Goal: Task Accomplishment & Management: Complete application form

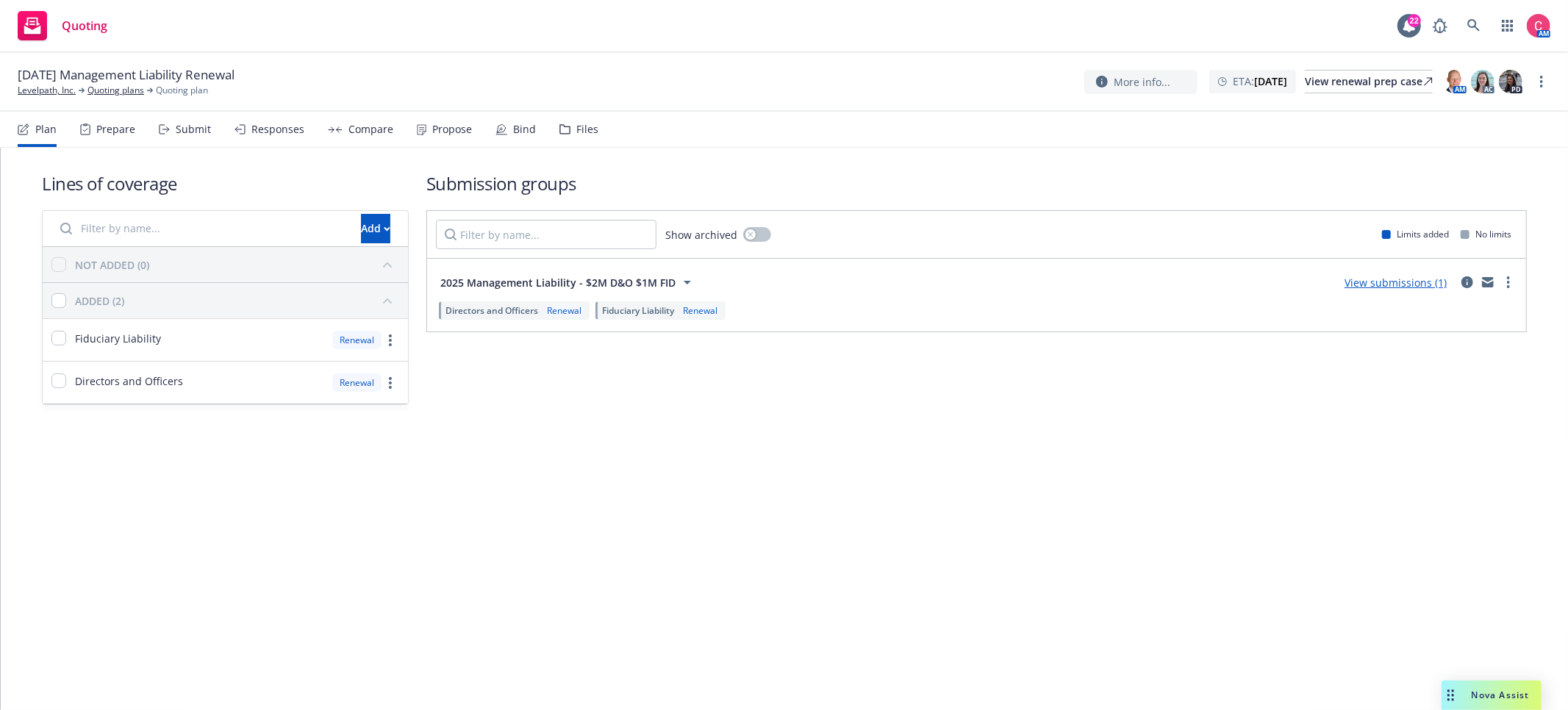
click at [596, 132] on nav "Plan Prepare Submit Responses Compare Propose Bind Files" at bounding box center [784, 129] width 1532 height 36
click at [584, 136] on div "Files" at bounding box center [587, 128] width 22 height 12
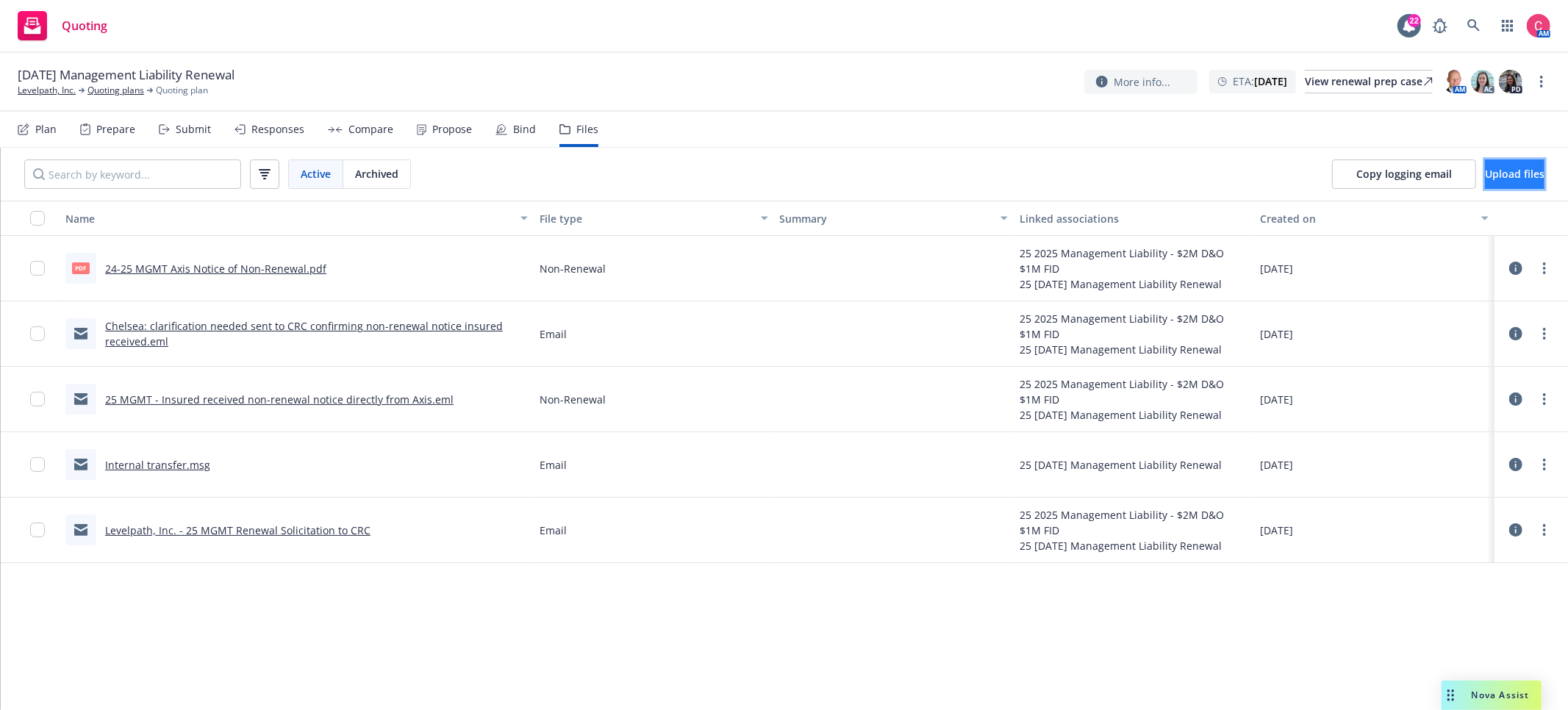
click at [1506, 178] on span "Upload files" at bounding box center [1514, 174] width 60 height 14
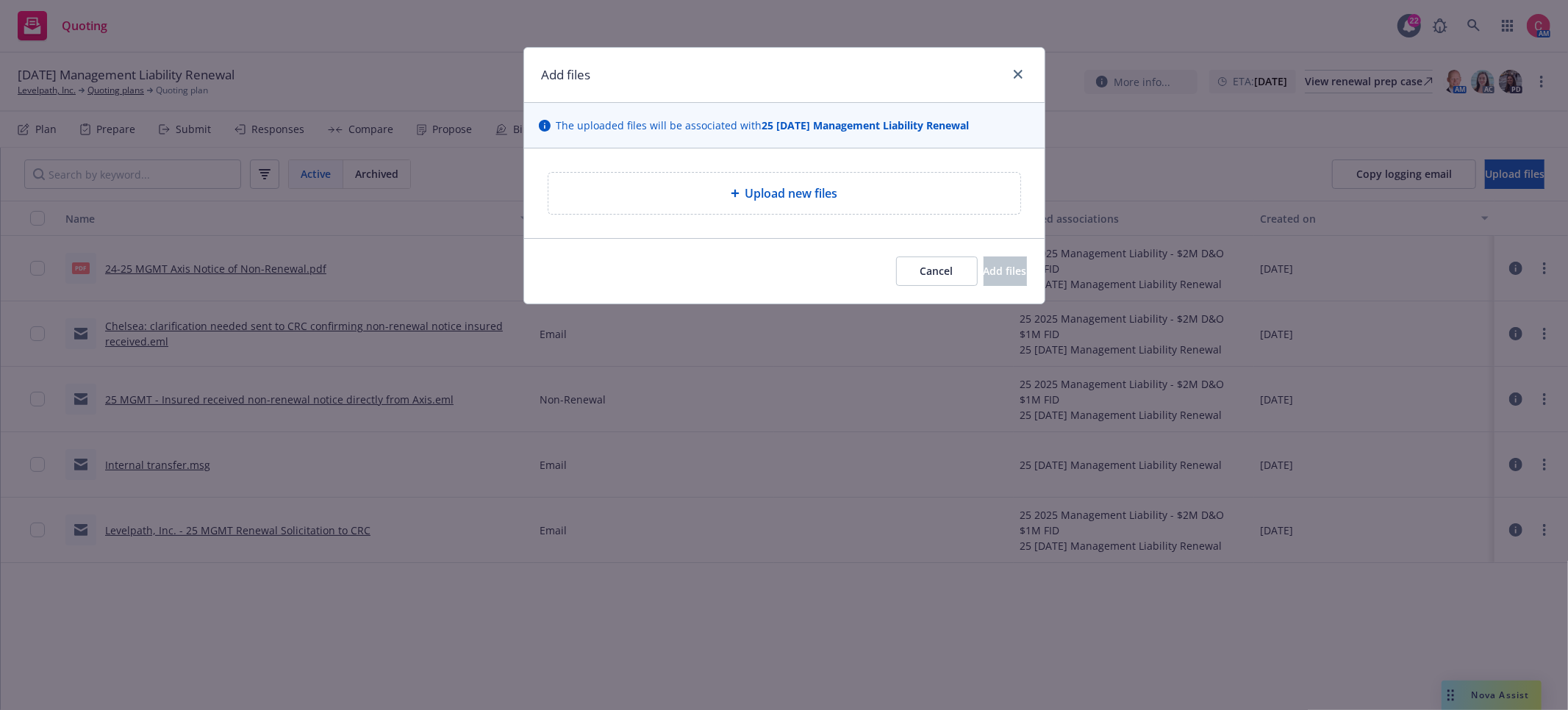
click at [914, 198] on div "Upload new files" at bounding box center [784, 194] width 448 height 18
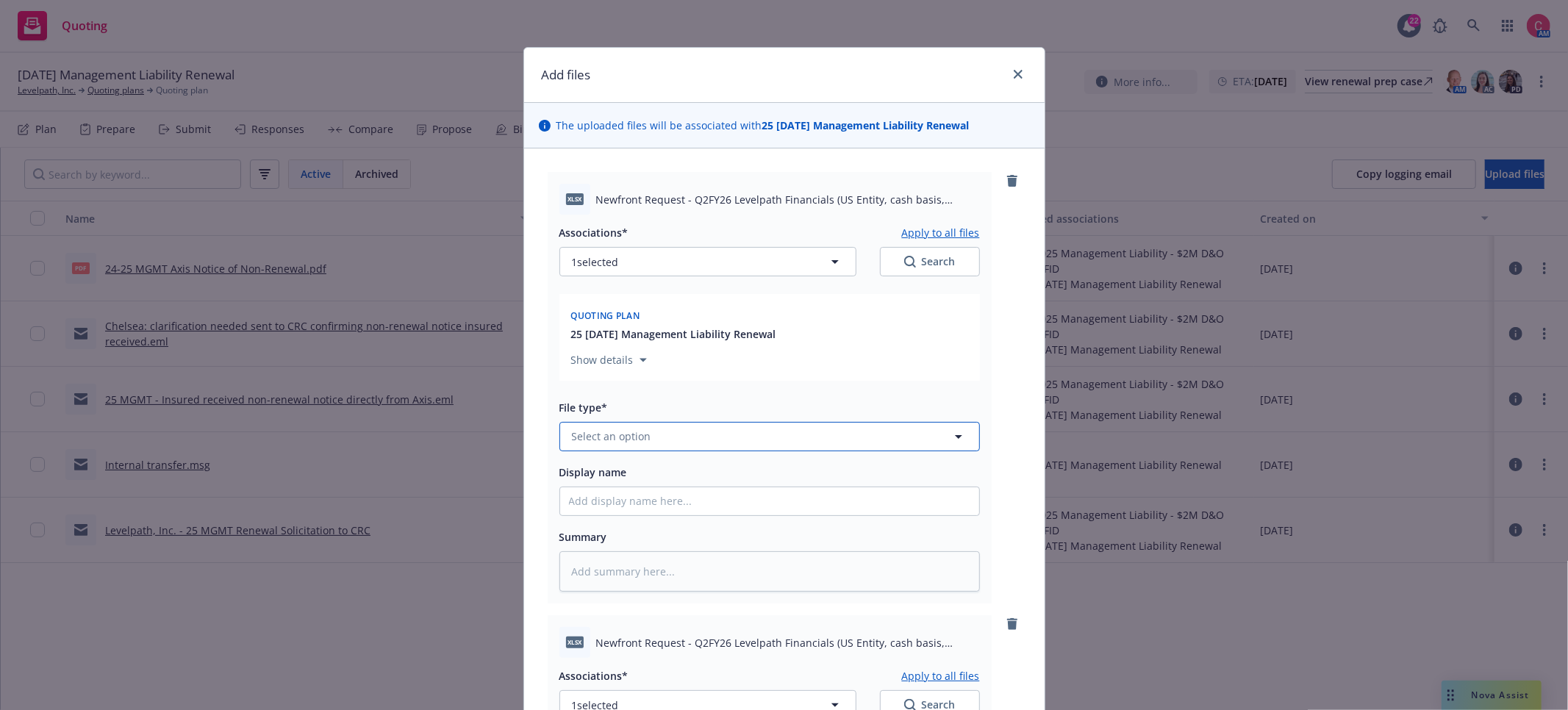
click at [906, 431] on button "Select an option" at bounding box center [769, 436] width 420 height 29
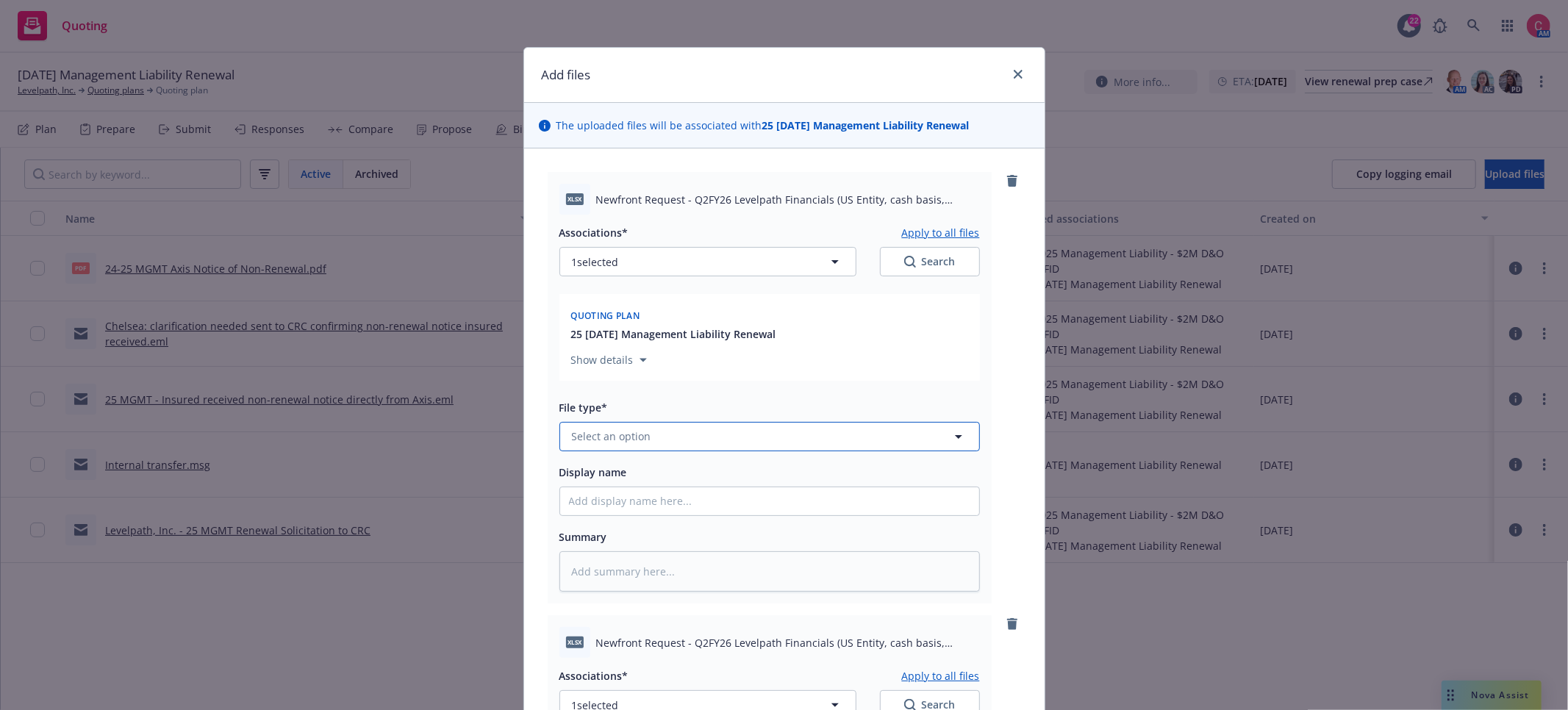
click at [827, 432] on button "Select an option" at bounding box center [769, 436] width 420 height 29
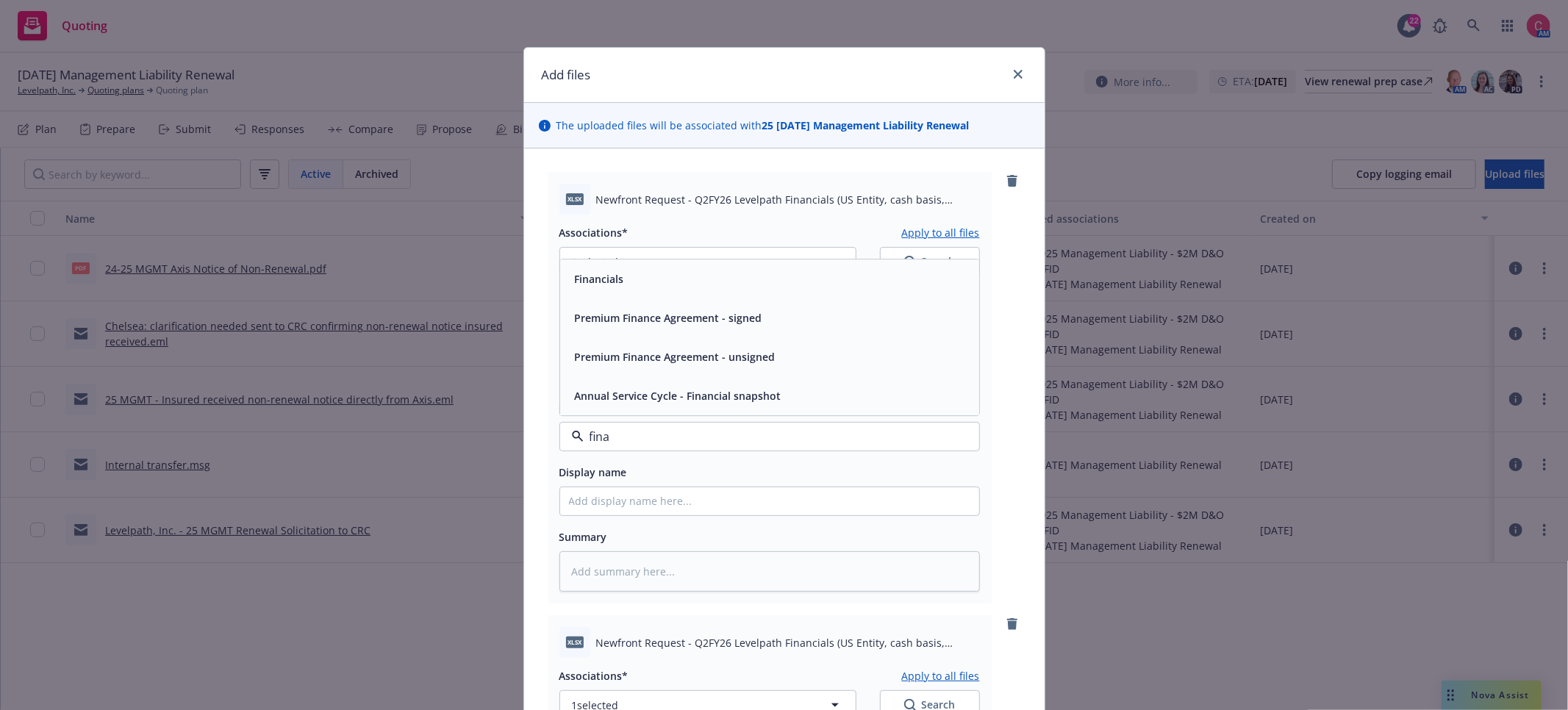
type input "[PERSON_NAME]"
click at [735, 271] on div "Financials" at bounding box center [769, 279] width 402 height 21
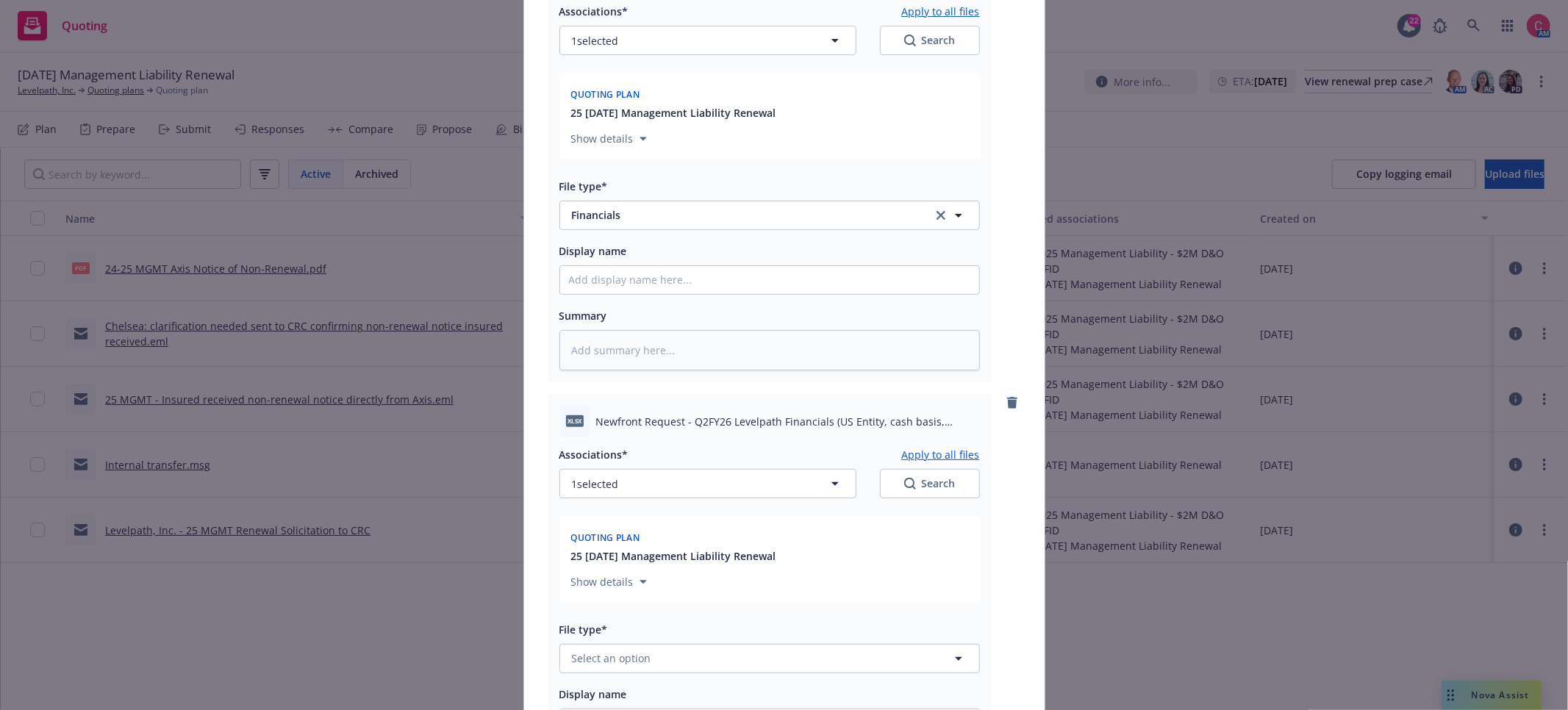
scroll to position [223, 0]
click at [801, 477] on button "1 selected" at bounding box center [708, 481] width 297 height 29
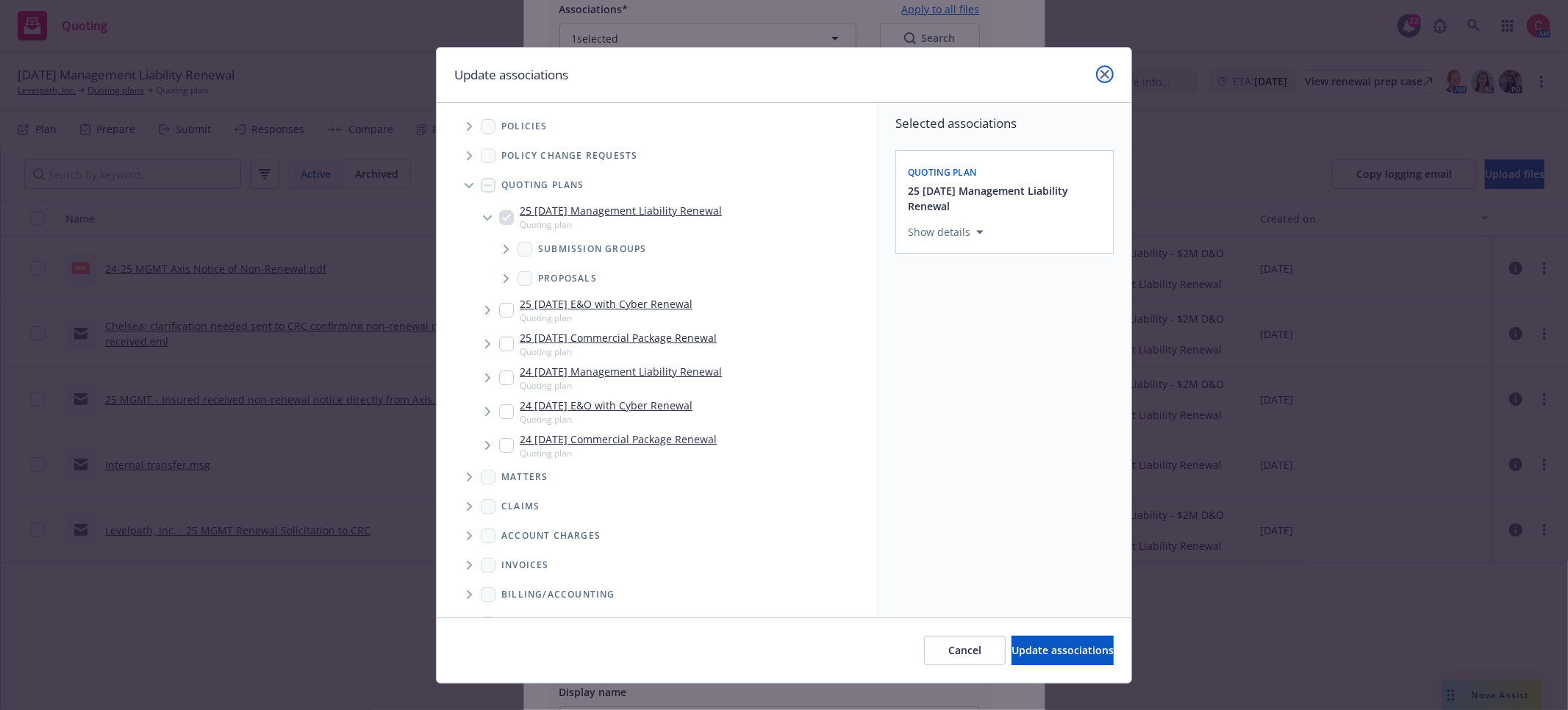
click at [1096, 78] on link "close" at bounding box center [1105, 74] width 18 height 18
type textarea "x"
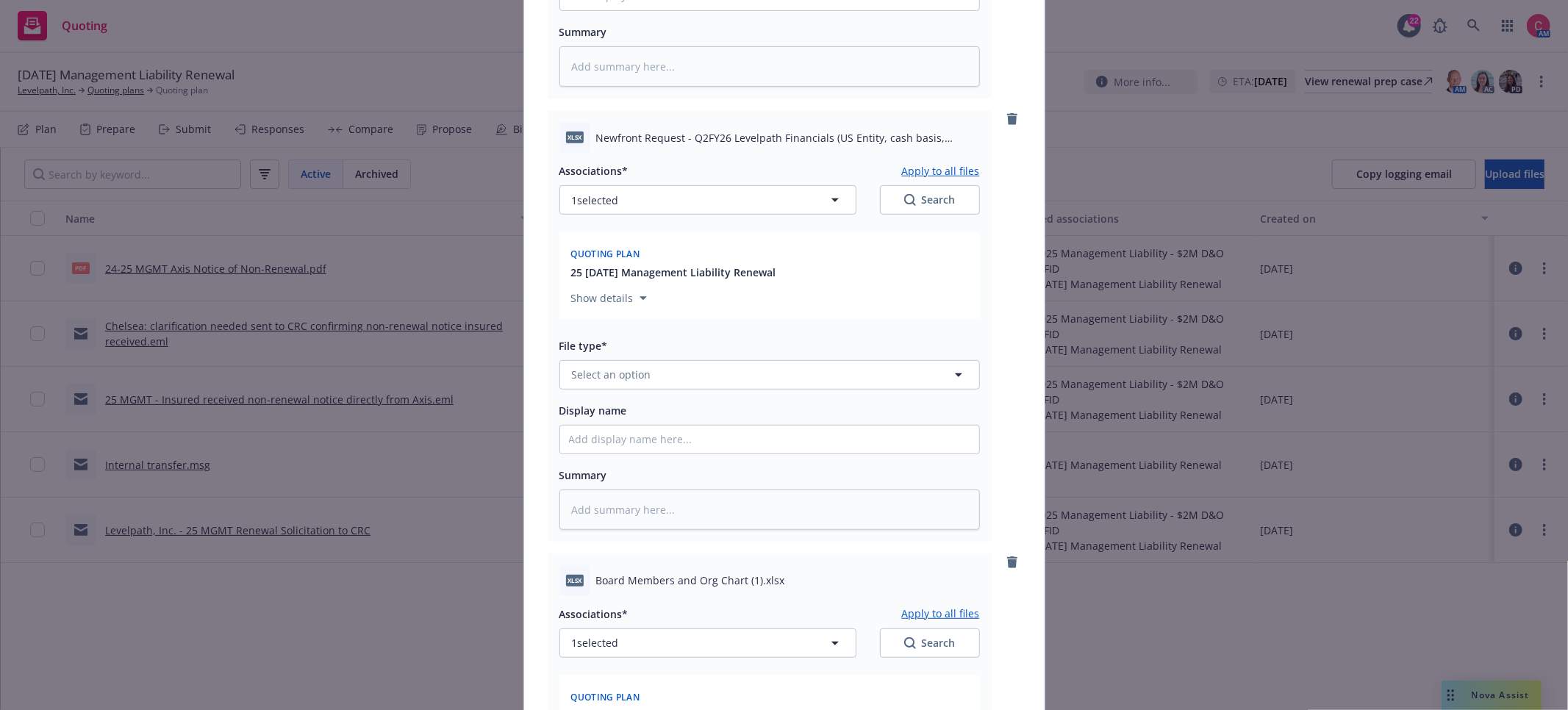
scroll to position [524, 0]
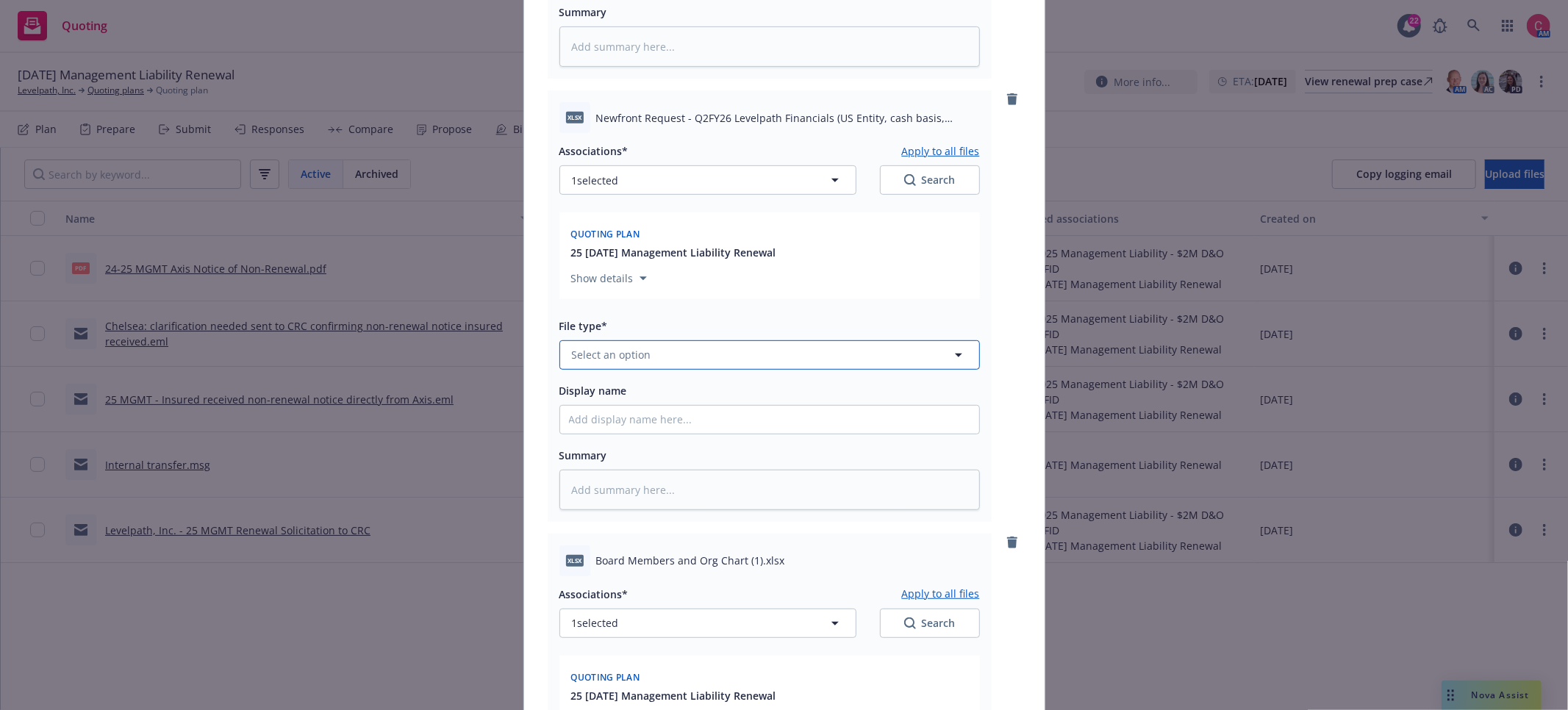
click at [723, 362] on button "Select an option" at bounding box center [769, 354] width 420 height 29
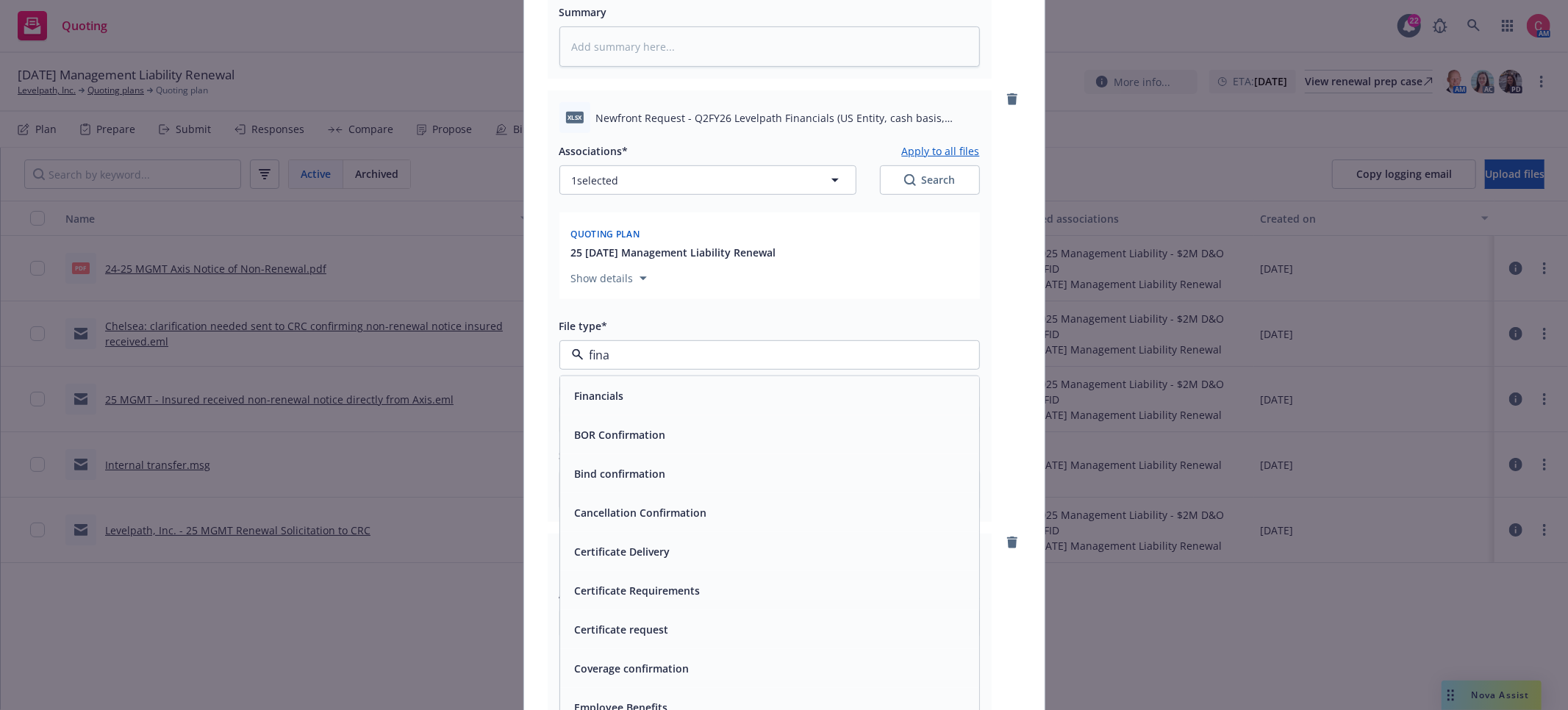
type input "[PERSON_NAME]"
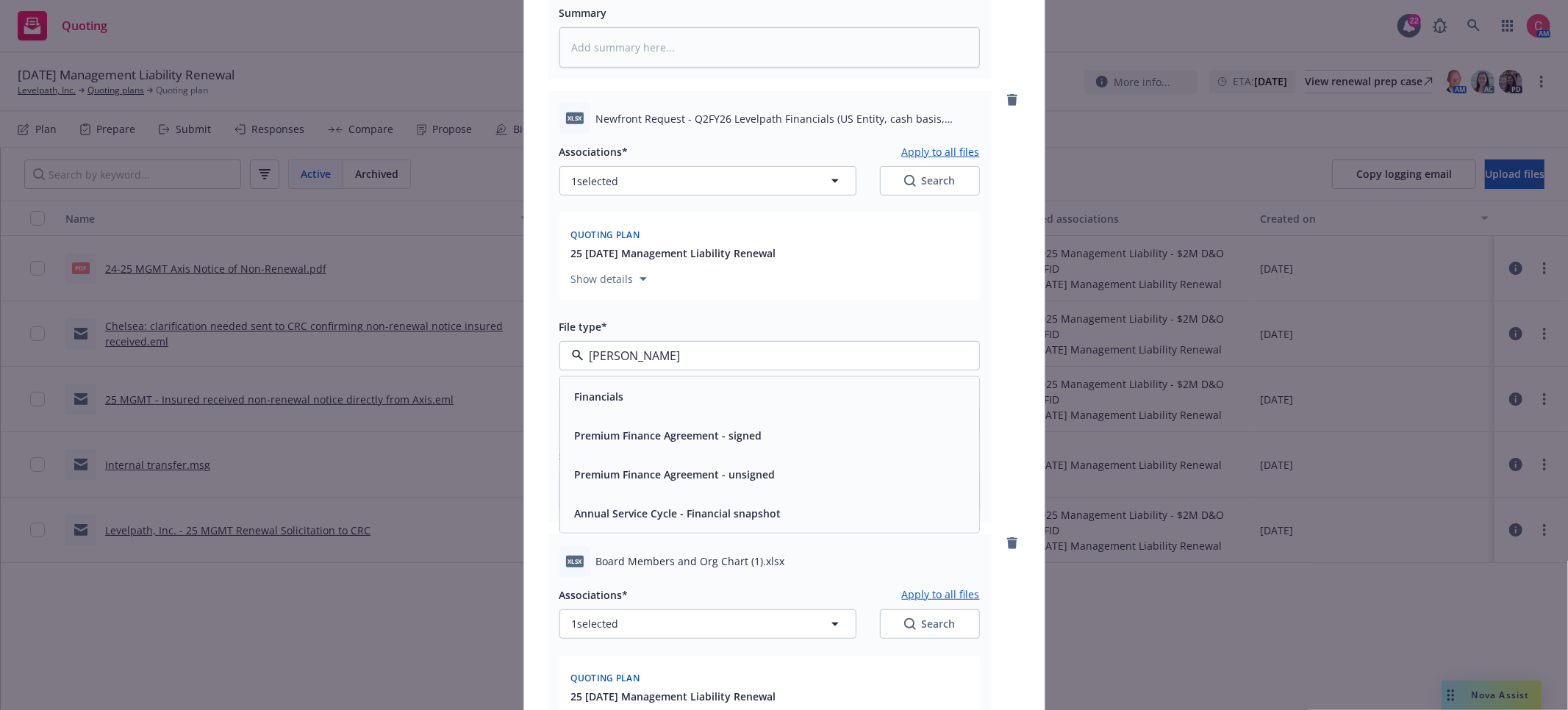
click at [695, 388] on div "Financials" at bounding box center [769, 396] width 402 height 21
type textarea "x"
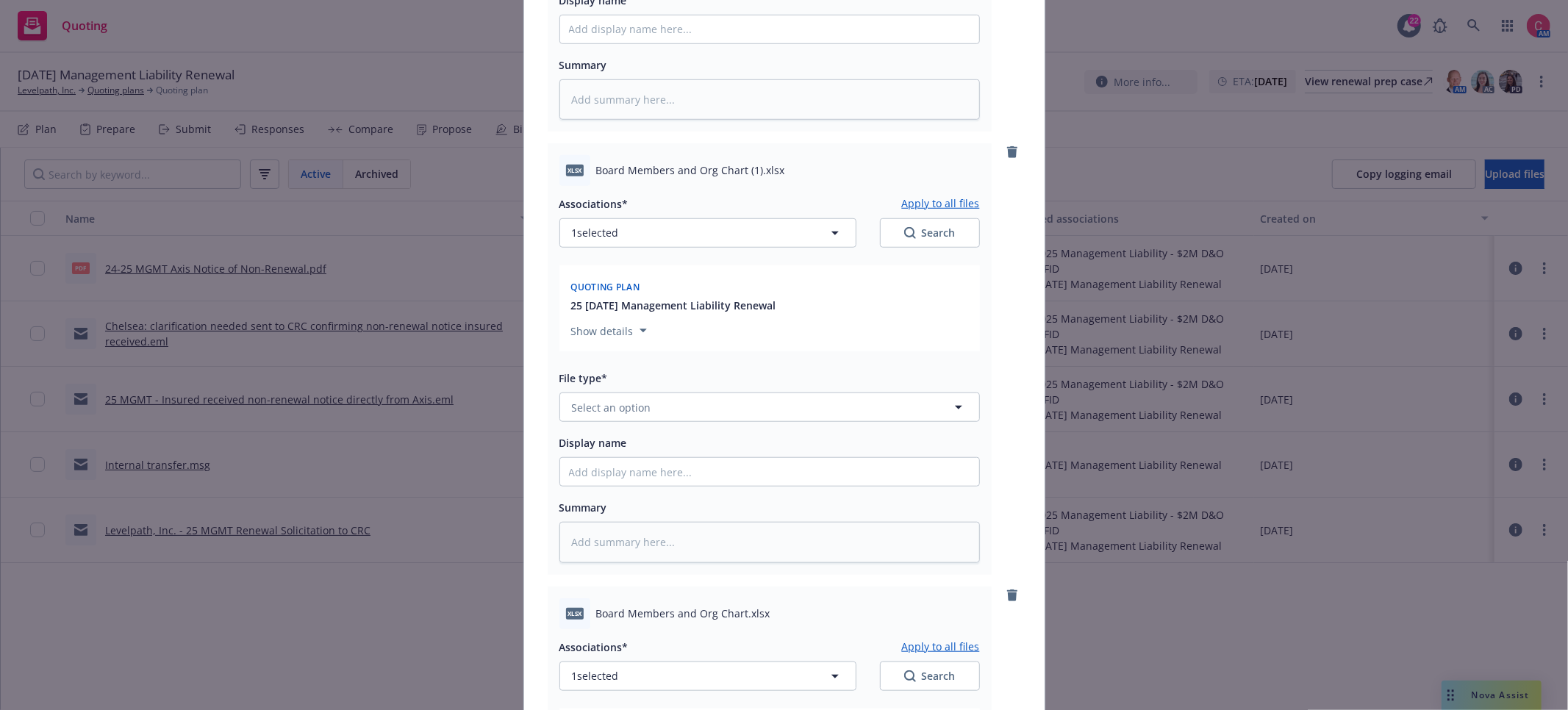
scroll to position [941, 0]
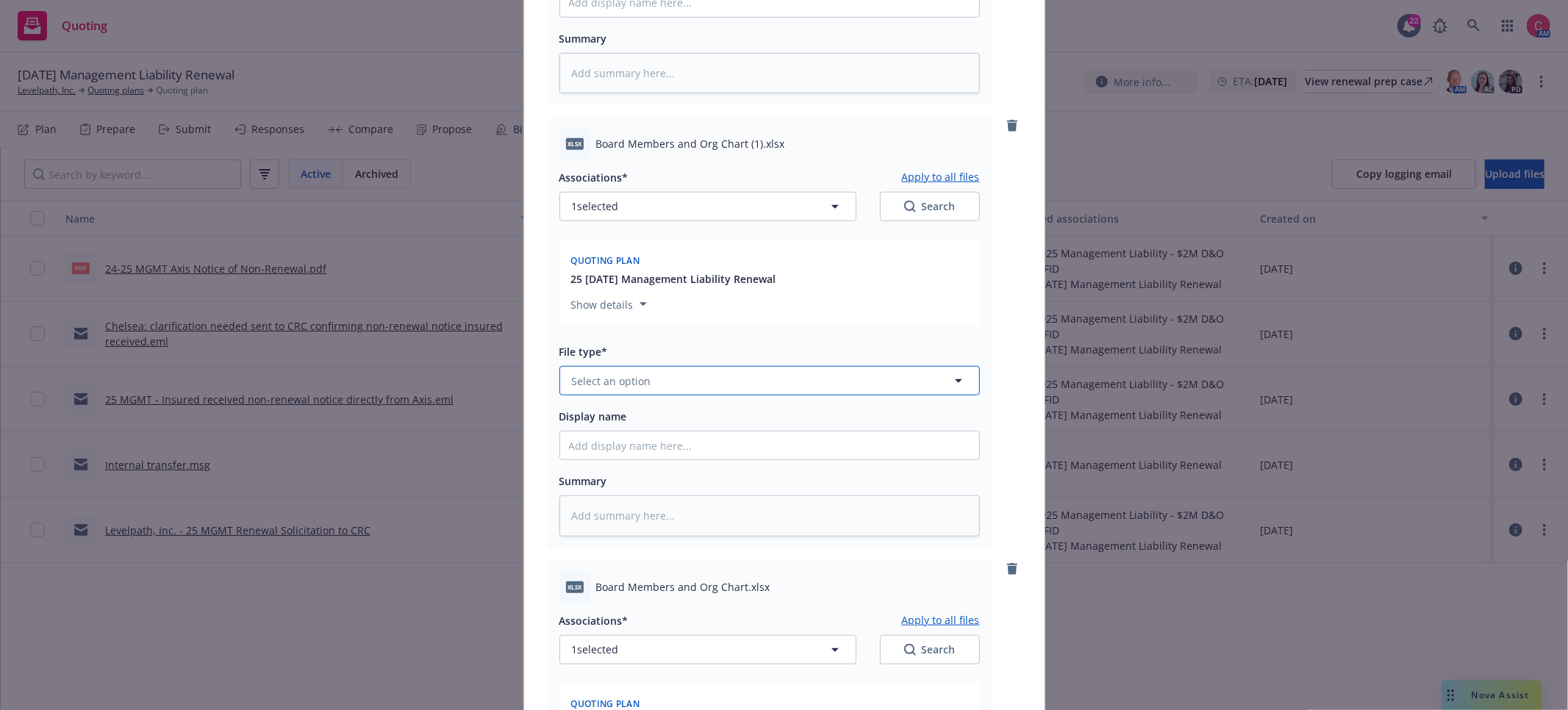
click at [707, 381] on button "Select an option" at bounding box center [769, 380] width 420 height 29
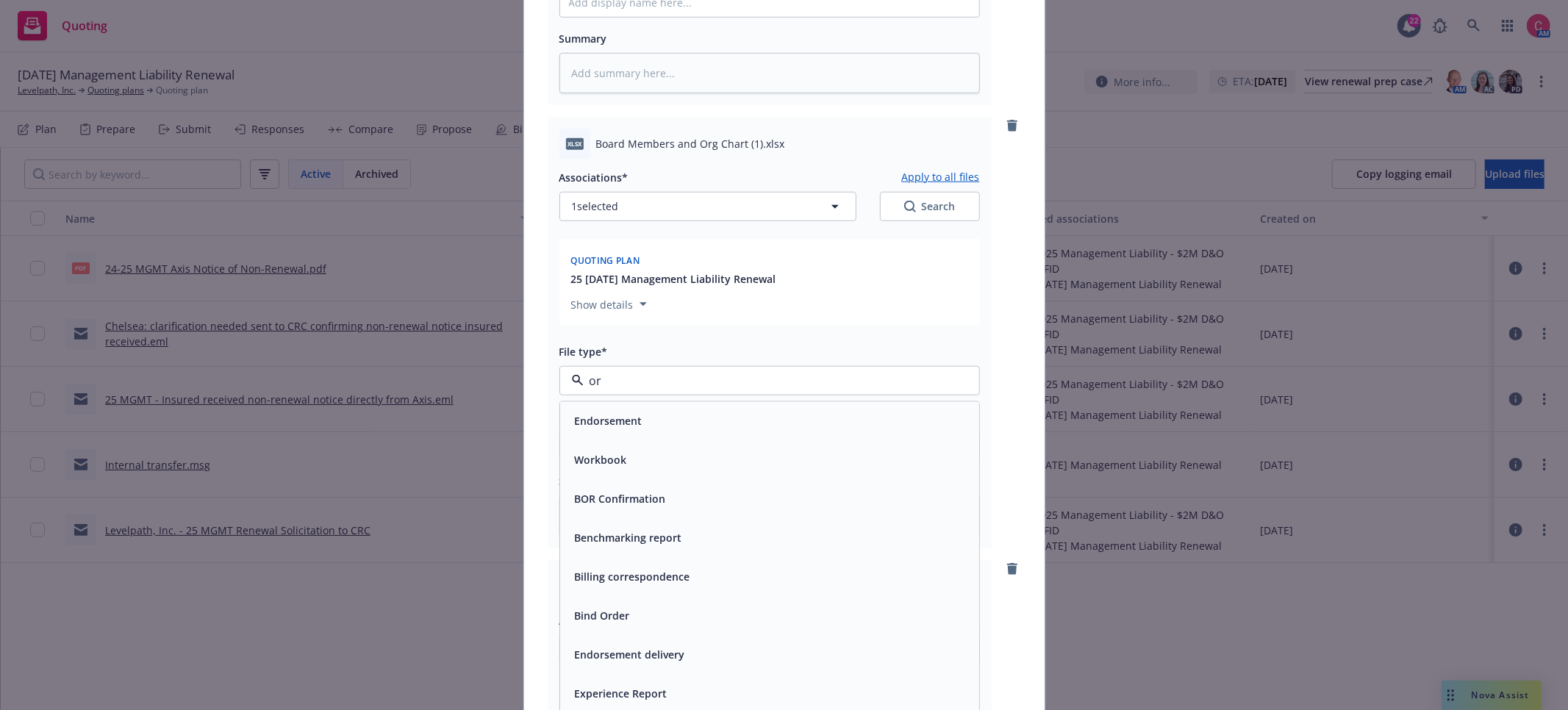
type input "org"
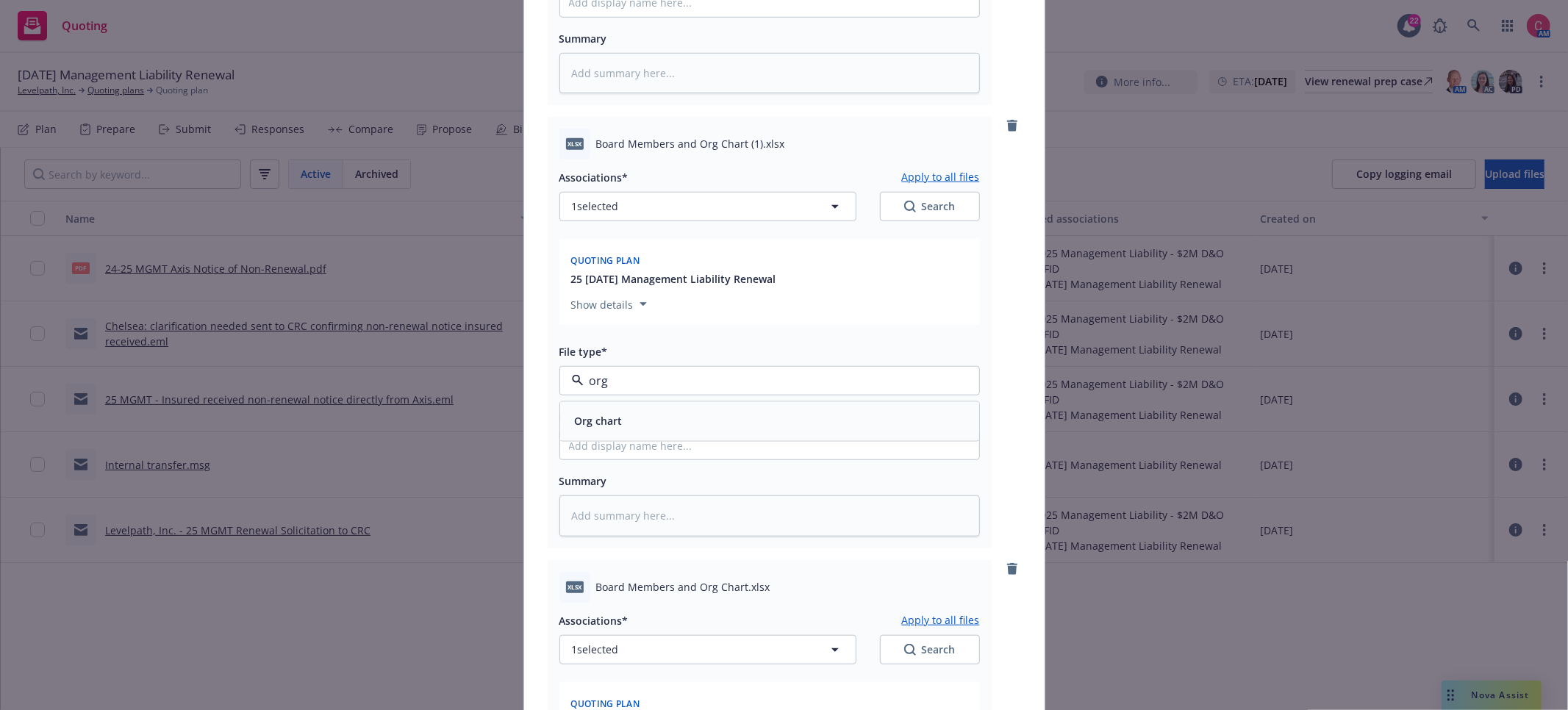
click at [689, 421] on div "Org chart" at bounding box center [769, 421] width 402 height 21
type textarea "x"
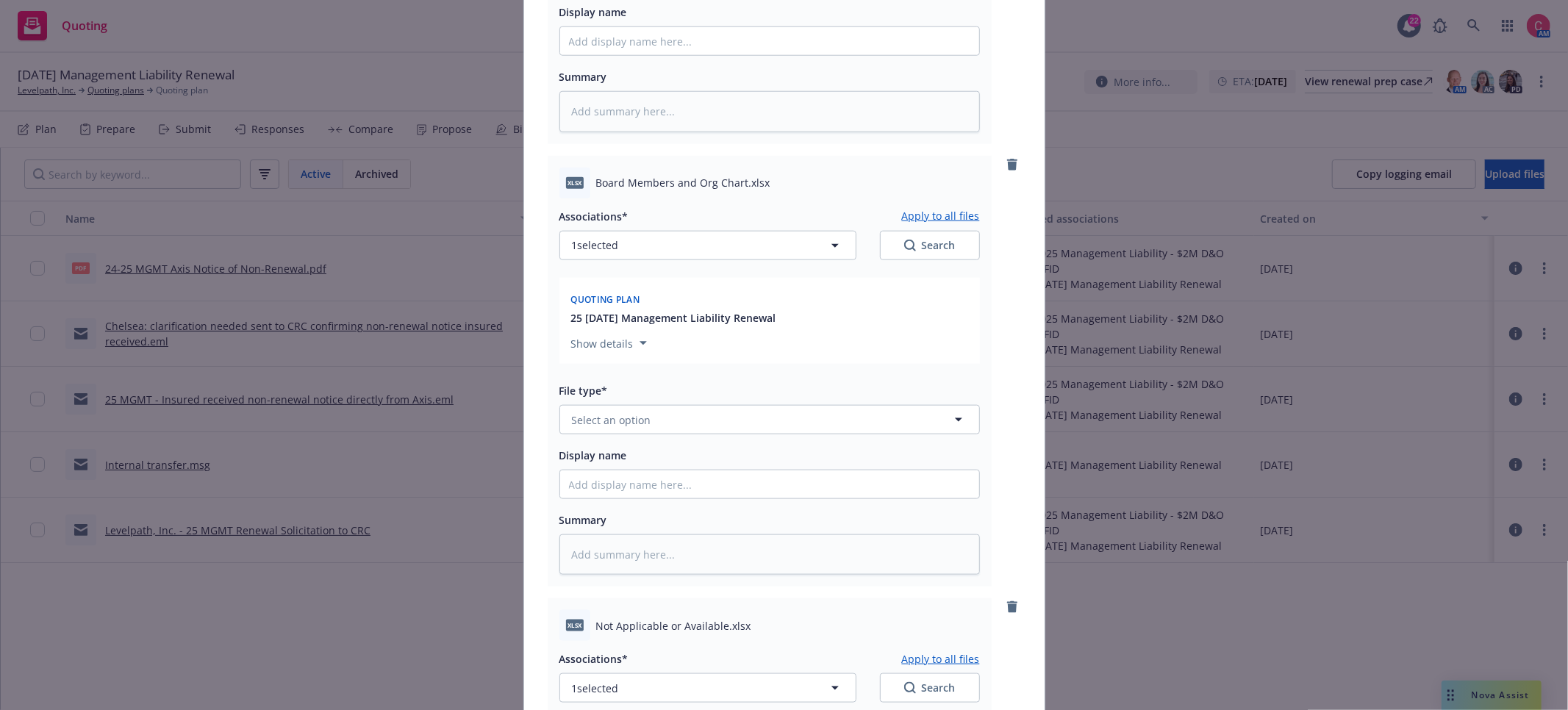
scroll to position [1346, 0]
click at [689, 422] on button "Select an option" at bounding box center [769, 418] width 420 height 29
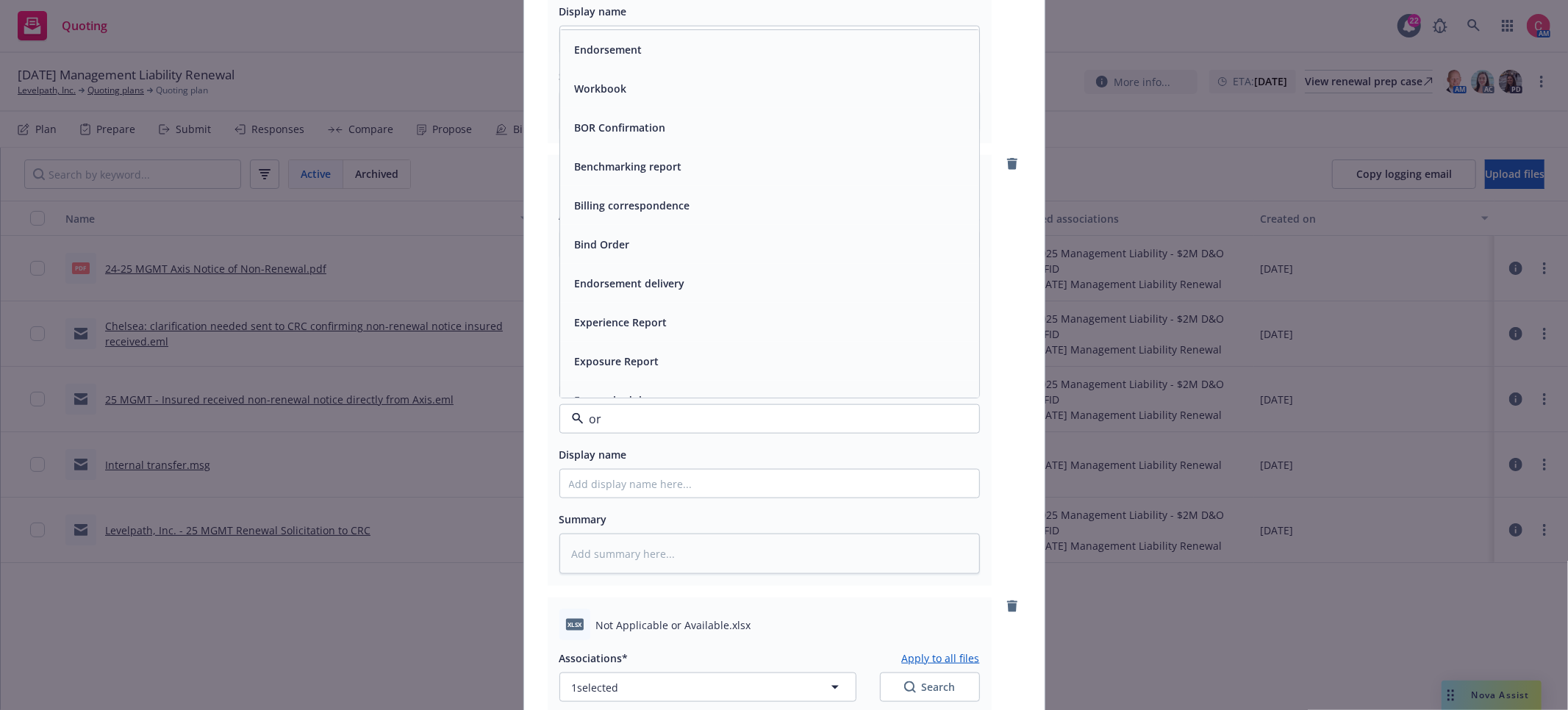
type input "org"
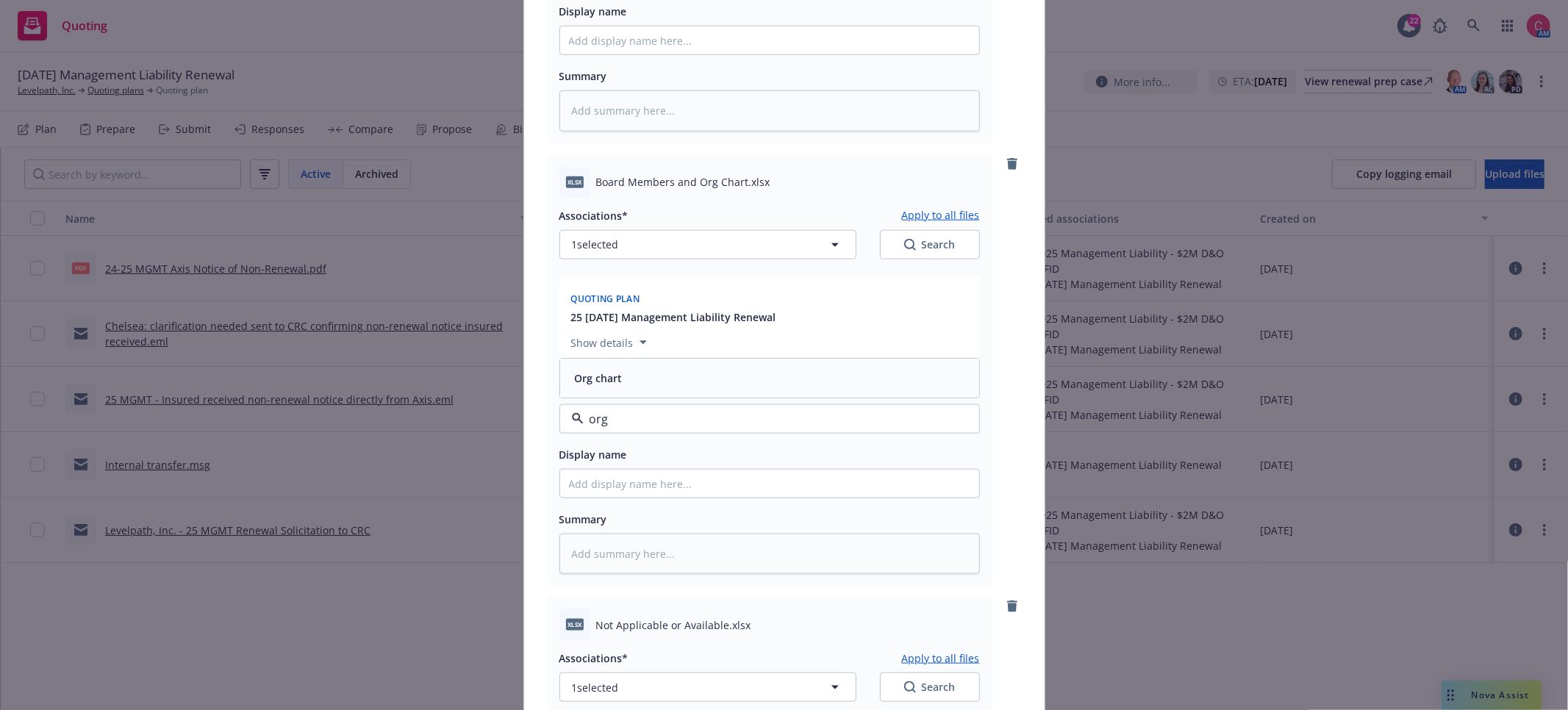
click at [662, 396] on div "Org chart" at bounding box center [769, 378] width 419 height 39
type textarea "x"
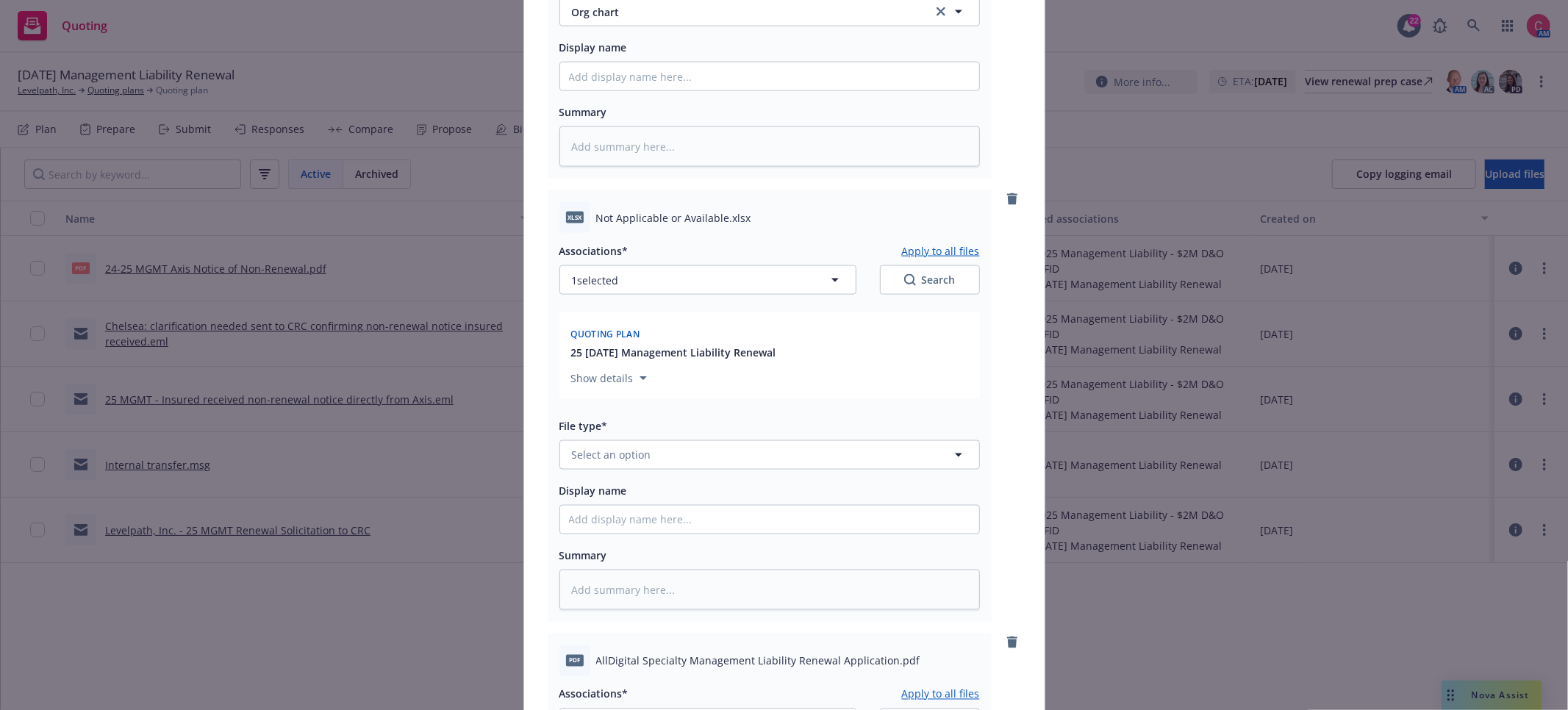
scroll to position [1763, 0]
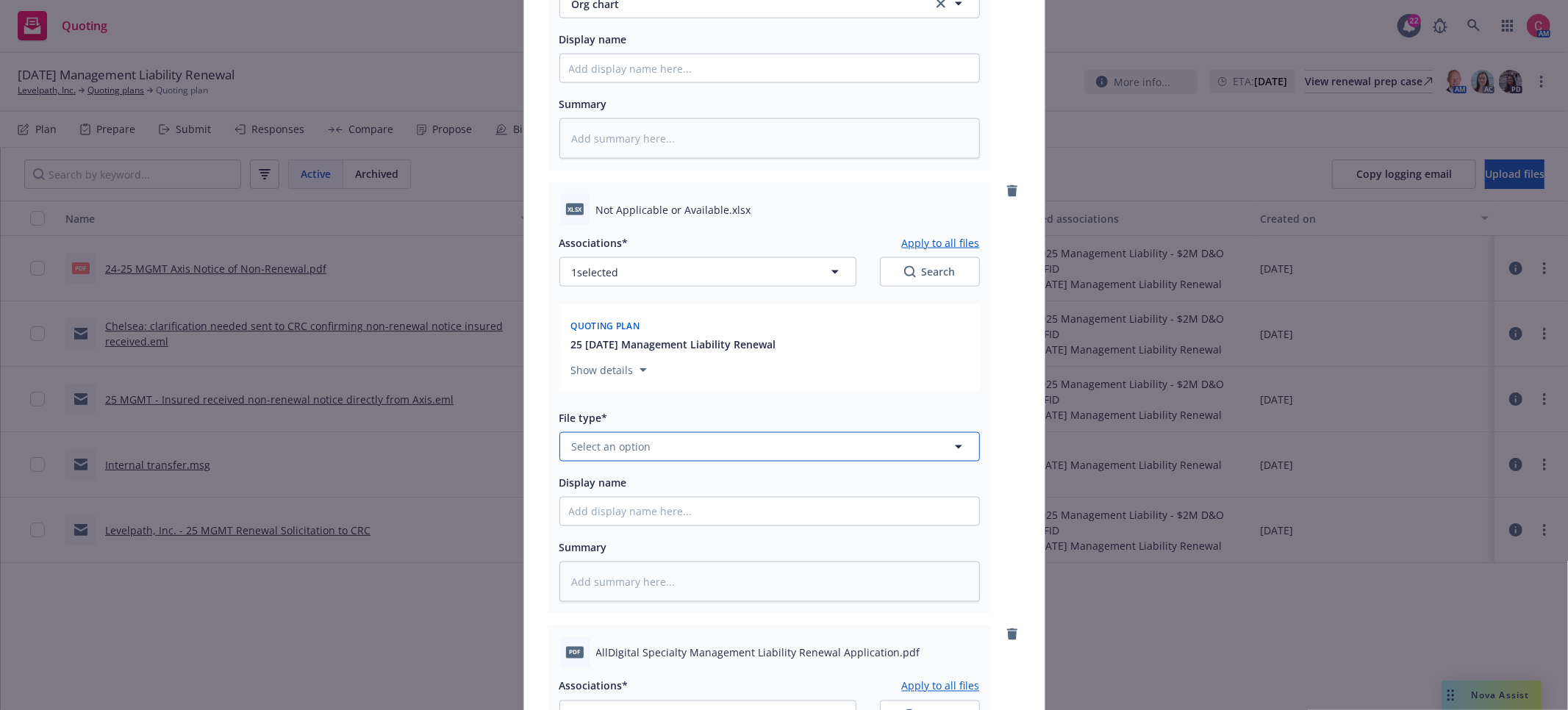
click at [709, 461] on button "Select an option" at bounding box center [769, 446] width 420 height 29
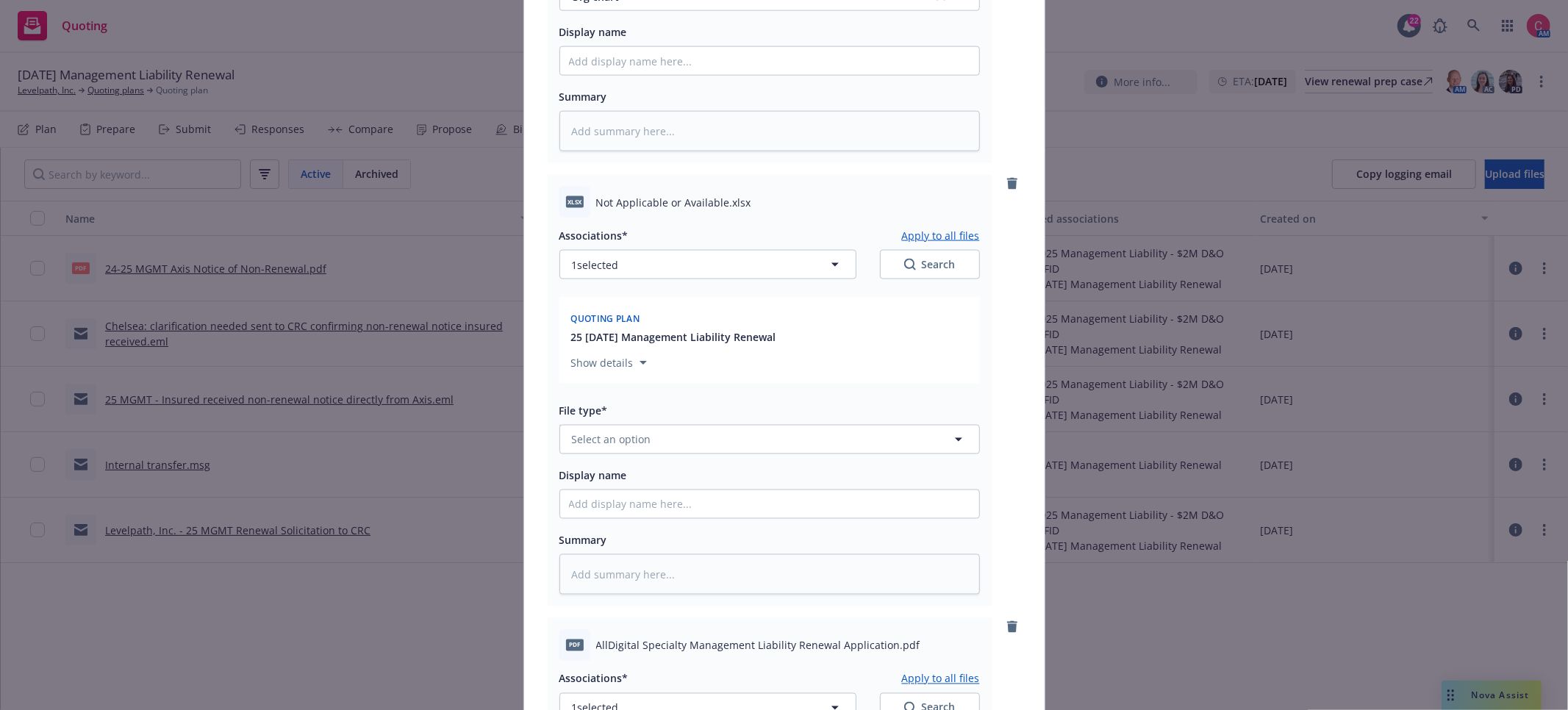
scroll to position [1771, 0]
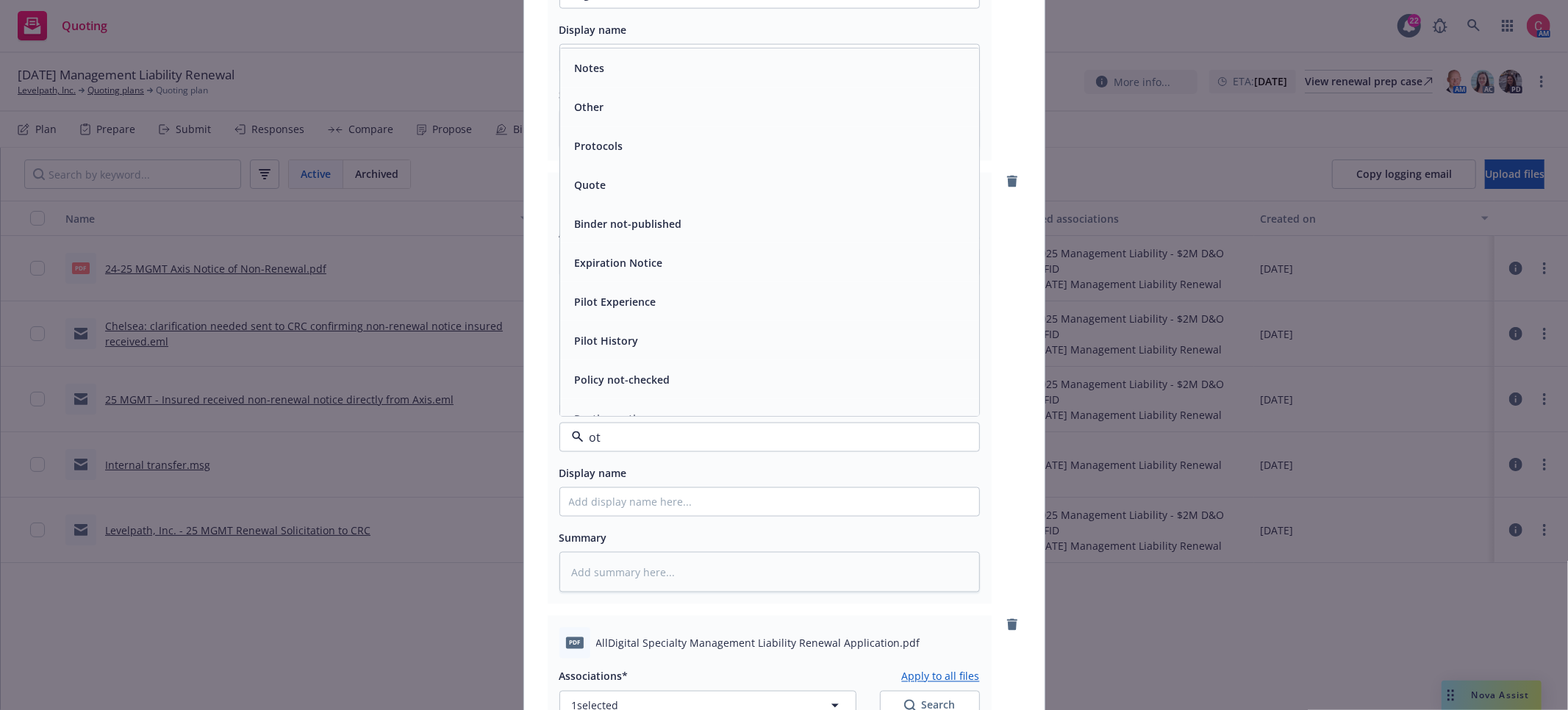
type input "oth"
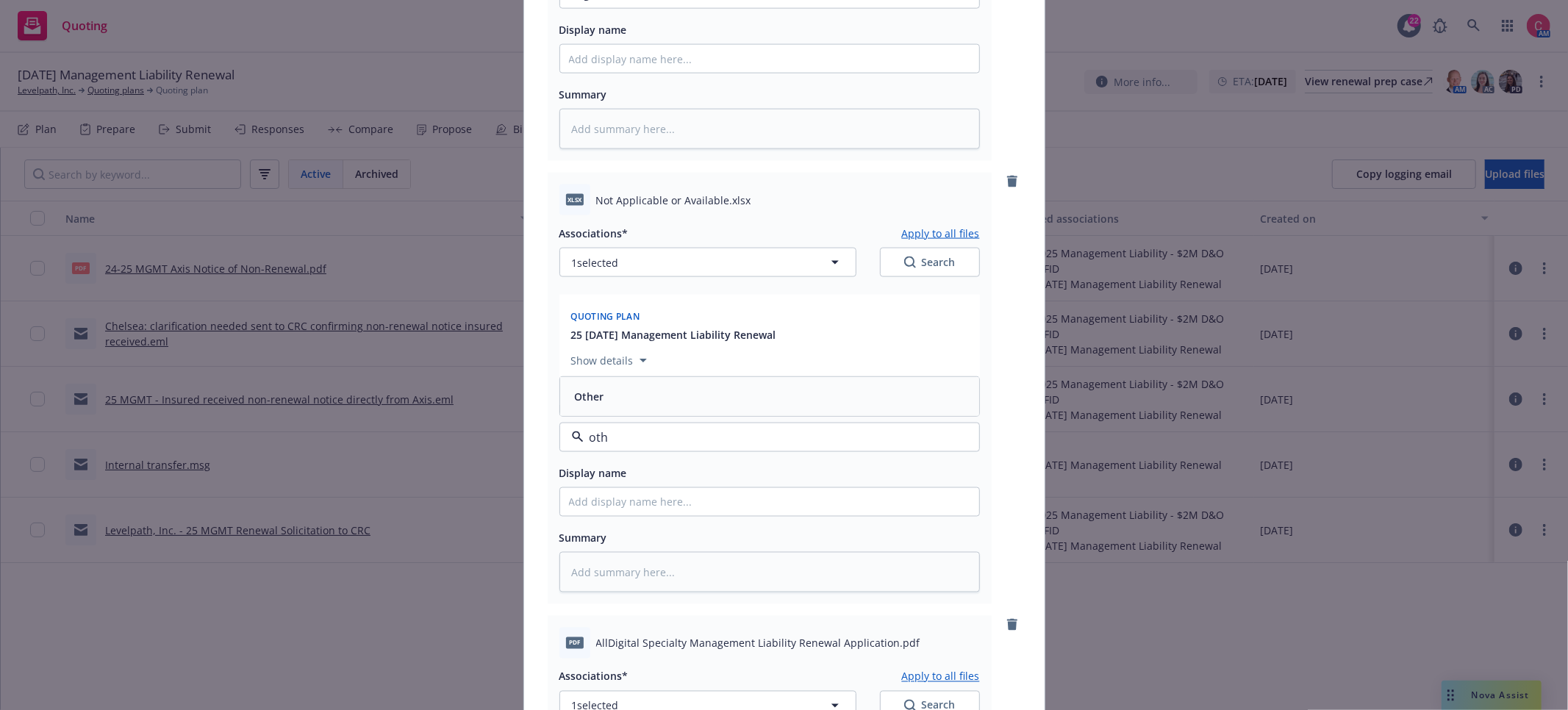
click at [707, 401] on div "Other" at bounding box center [769, 396] width 402 height 21
type textarea "x"
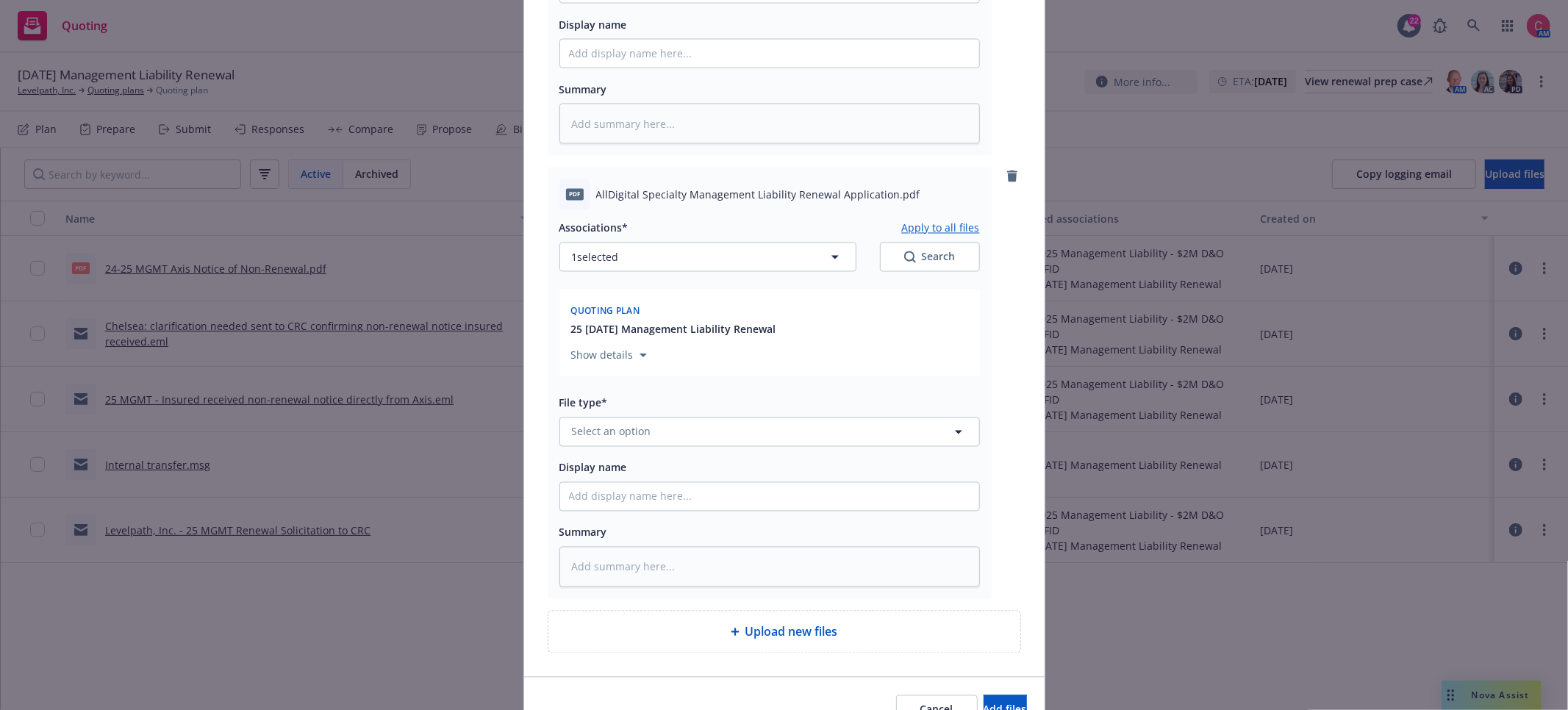
scroll to position [2219, 0]
click at [703, 446] on button "Select an option" at bounding box center [769, 431] width 420 height 29
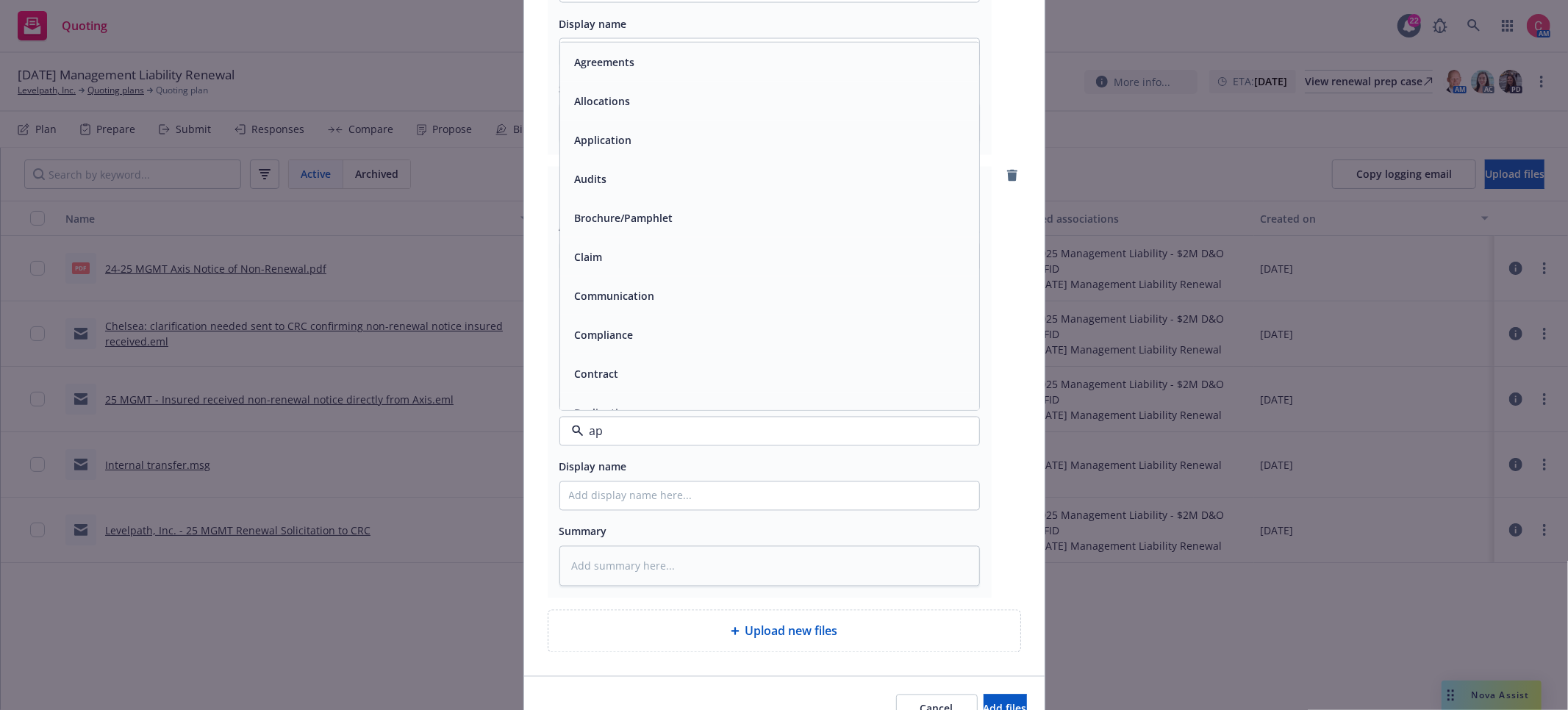
type input "app"
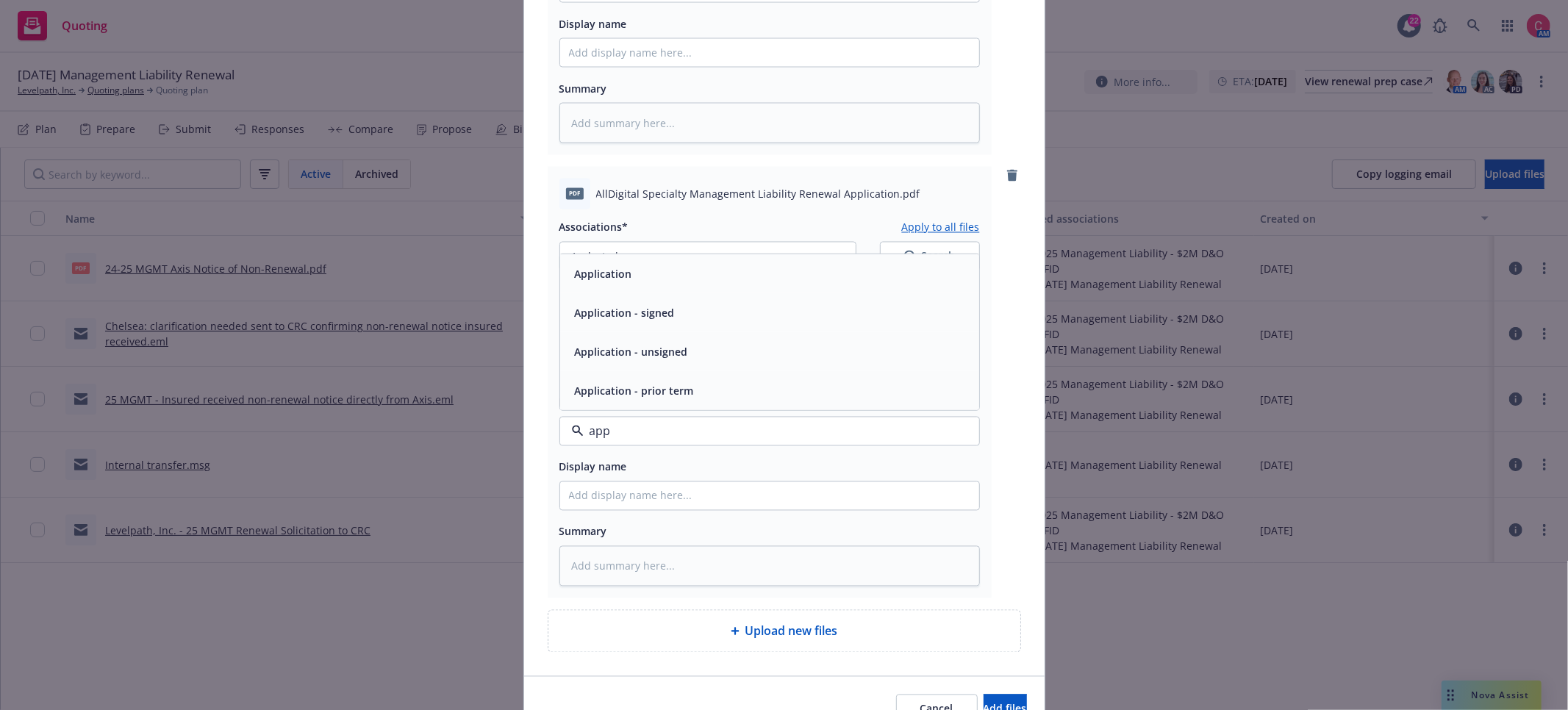
drag, startPoint x: 723, startPoint y: 326, endPoint x: 701, endPoint y: 314, distance: 25.1
click at [722, 323] on div "Application - signed" at bounding box center [769, 312] width 402 height 21
type textarea "x"
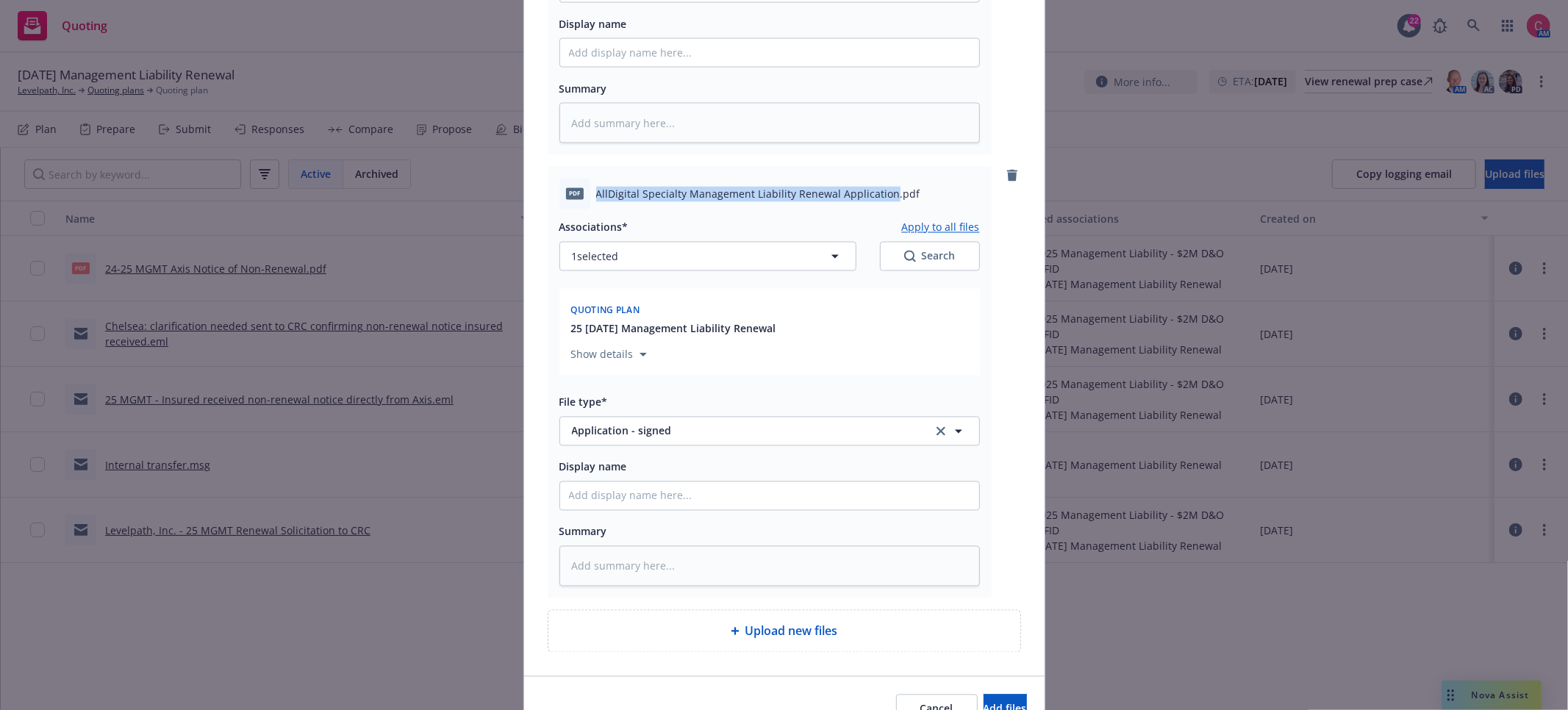
drag, startPoint x: 682, startPoint y: 192, endPoint x: 889, endPoint y: 202, distance: 207.2
click at [889, 202] on div "pdf AllDigital Specialty Management Liability Renewal Application.pdf" at bounding box center [769, 194] width 420 height 31
copy span "AllDigital Specialty Management Liability Renewal Application"
click at [771, 508] on input "Display name" at bounding box center [769, 495] width 419 height 28
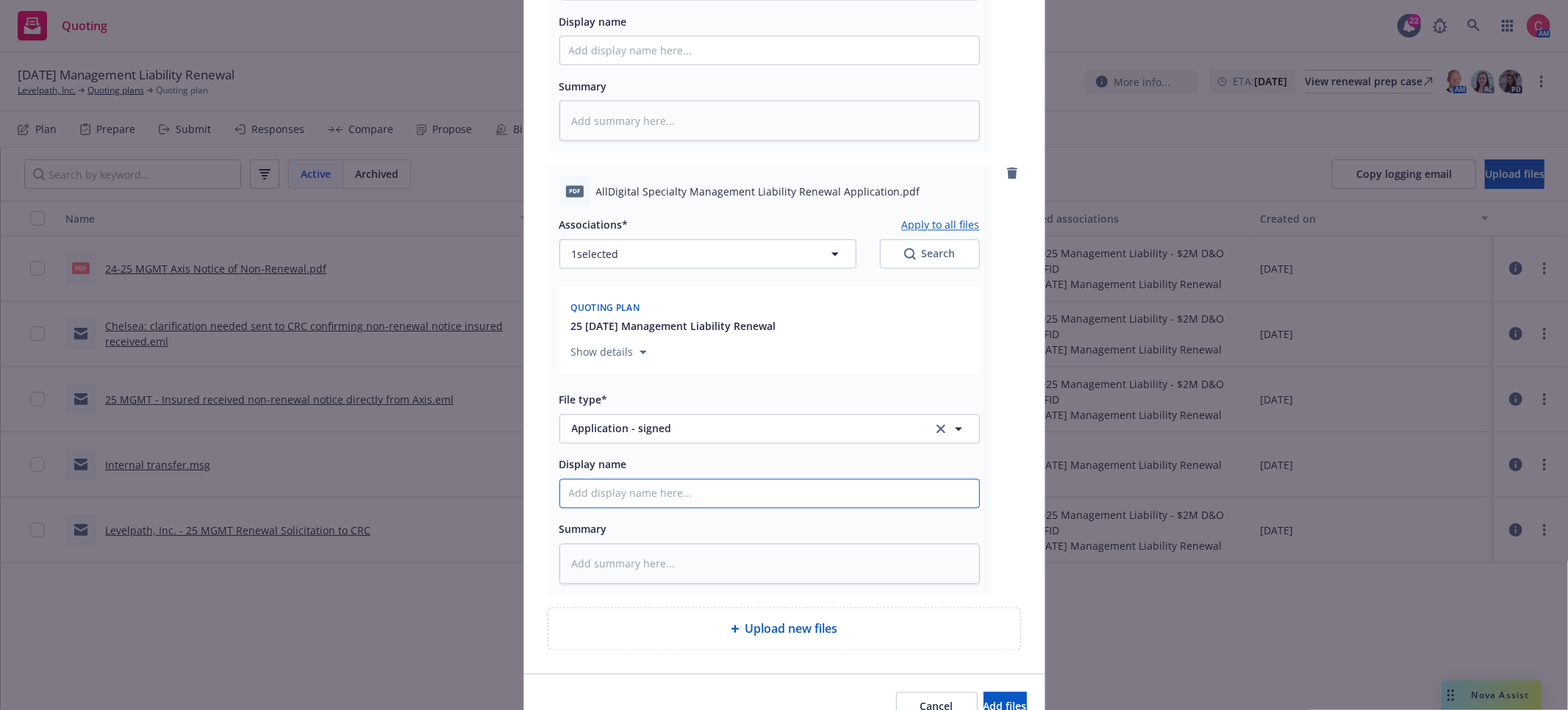
type input "["
type textarea "x"
type input "[C"
type textarea "x"
type input "[CO"
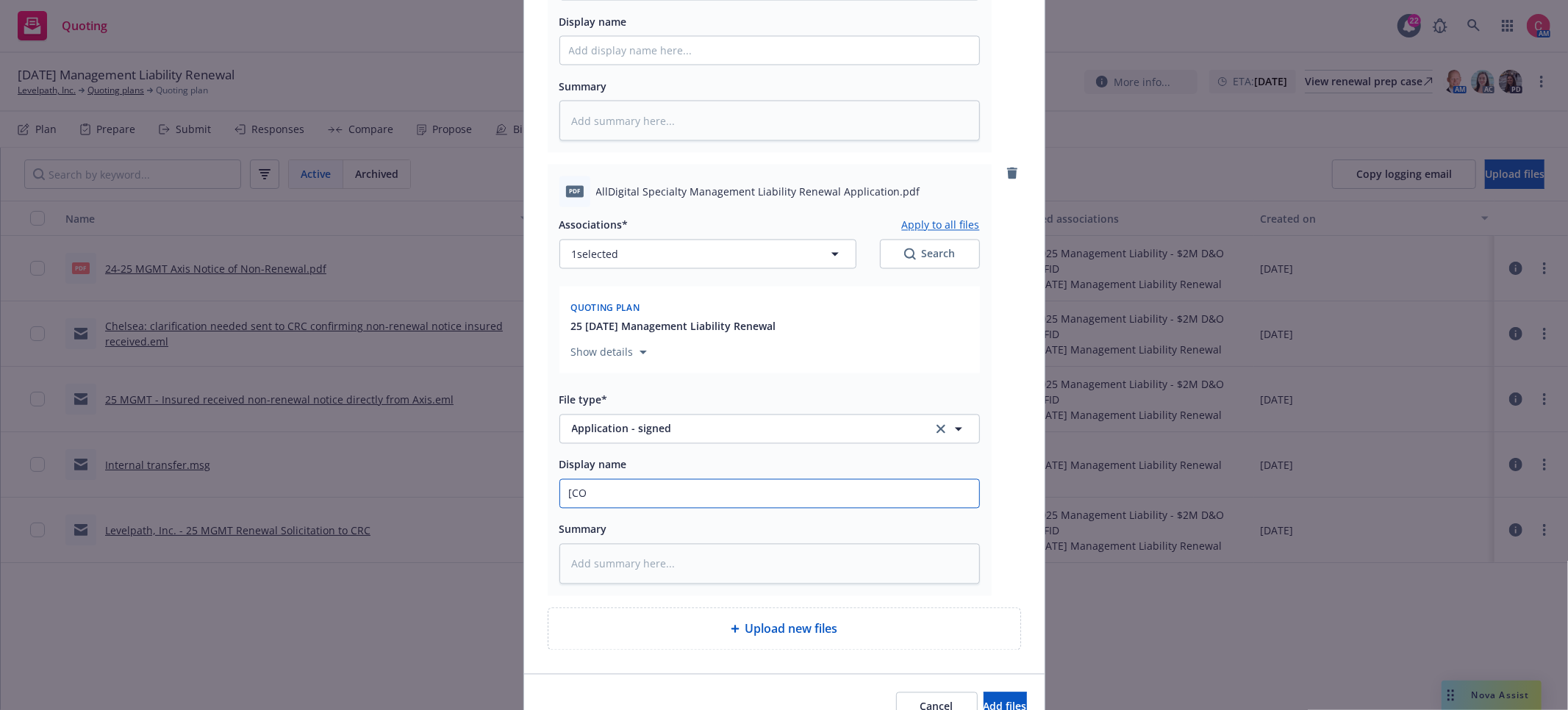
type textarea "x"
type input "[COMP"
type textarea "x"
type input "[COMPLE"
type textarea "x"
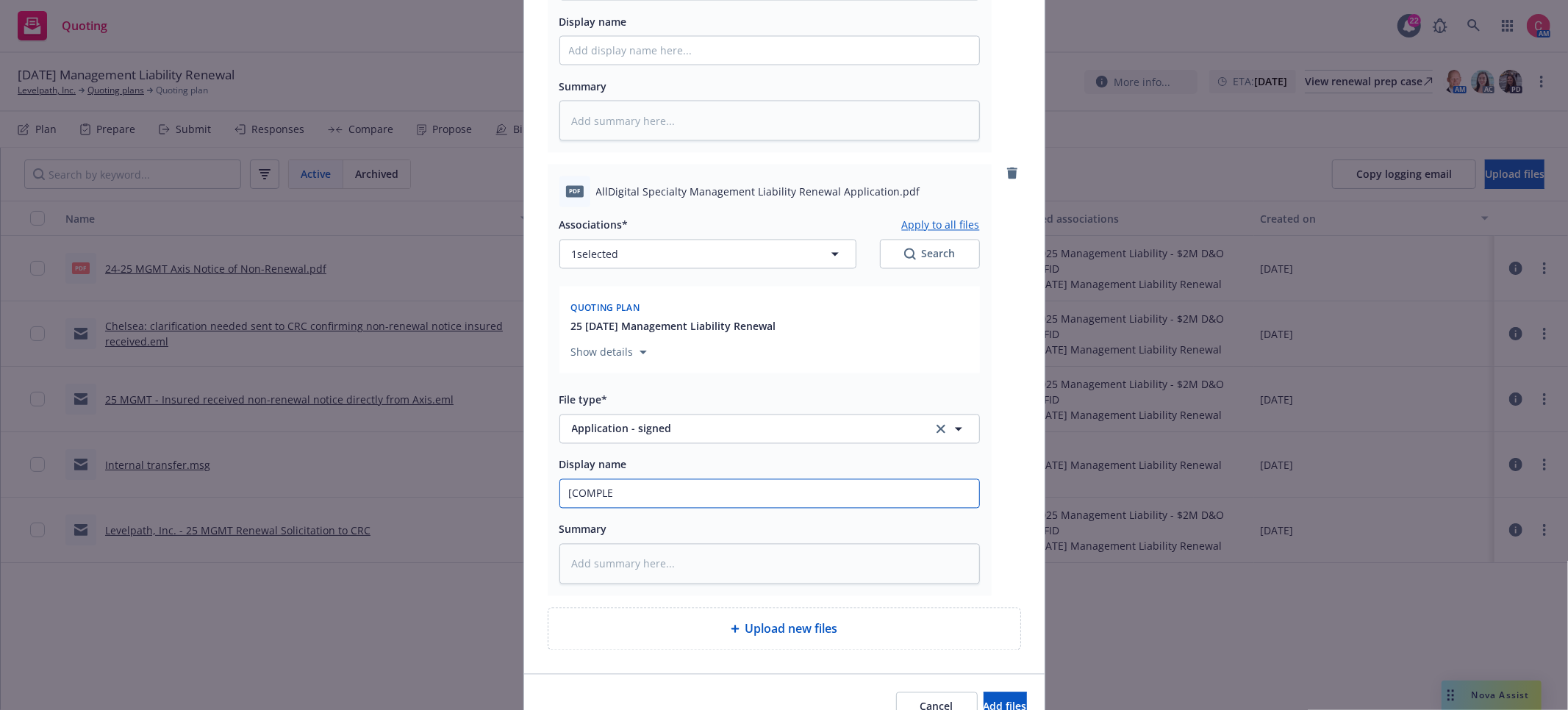
type input "[COMPLET"
type textarea "x"
type input "[COMPLETE"
type textarea "x"
type input "[COMPLETED"
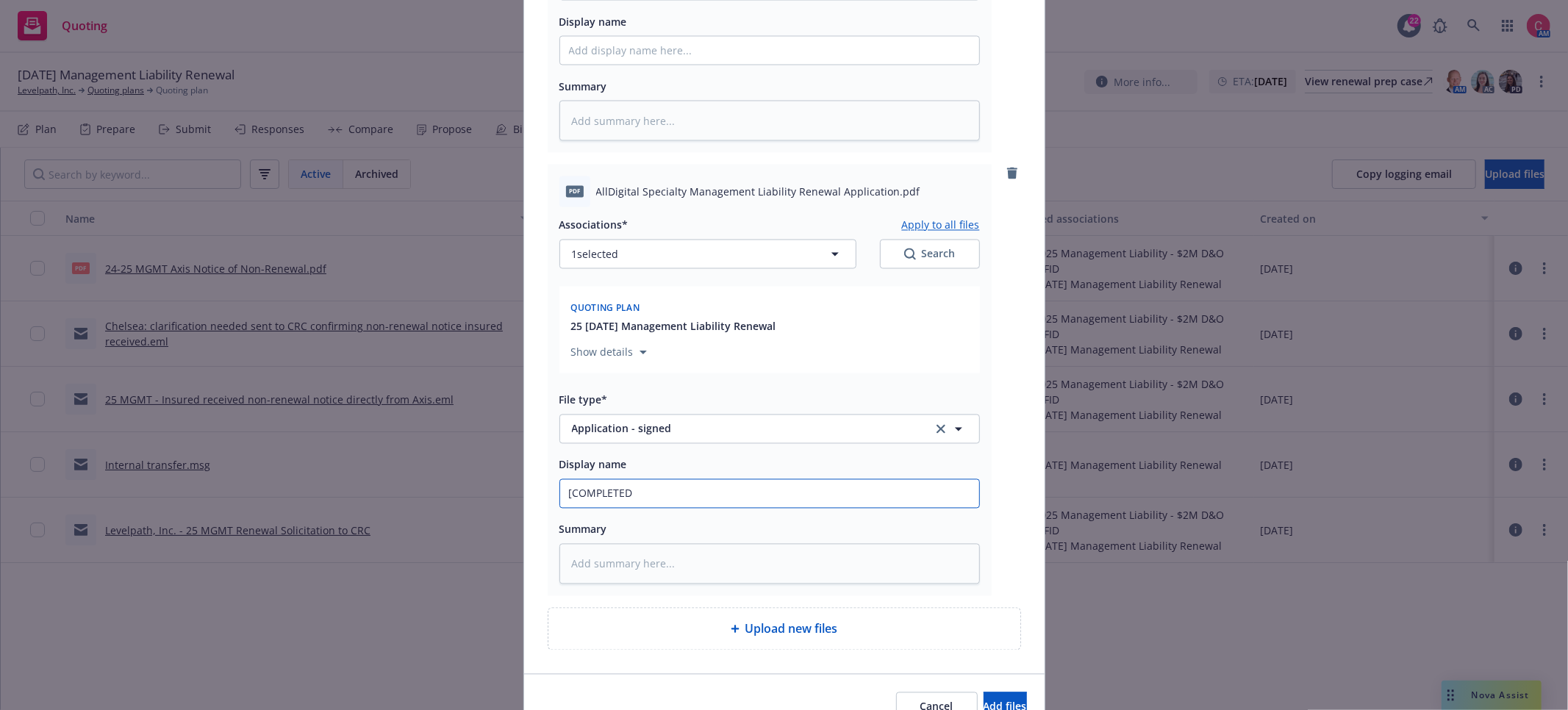
type textarea "x"
type input "[COMPLETED]"
type textarea "x"
type input "[COMPLETED]"
type textarea "x"
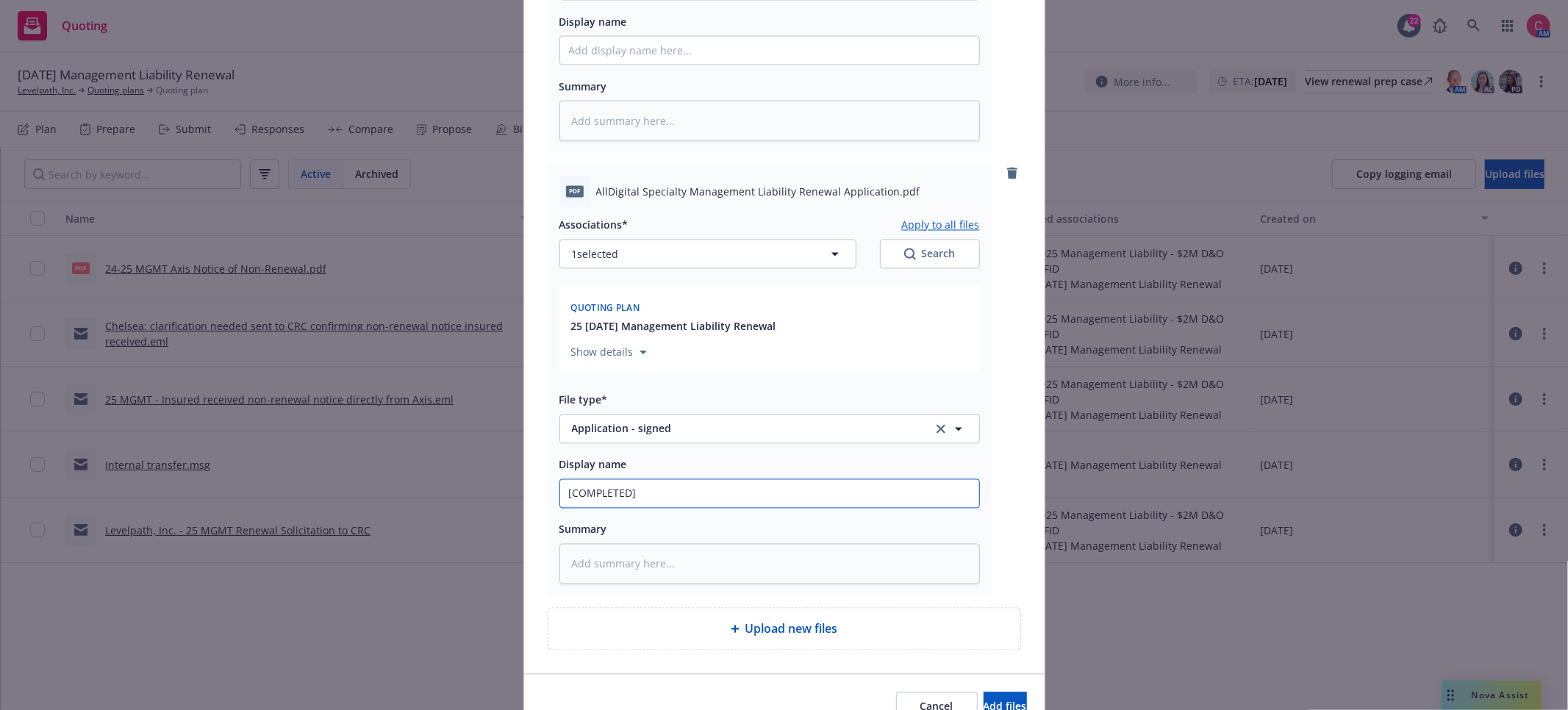
type input "[COMPLETED] 2"
type textarea "x"
type input "[COMPLETED] 25"
type textarea "x"
type input "[COMPLETED] 25"
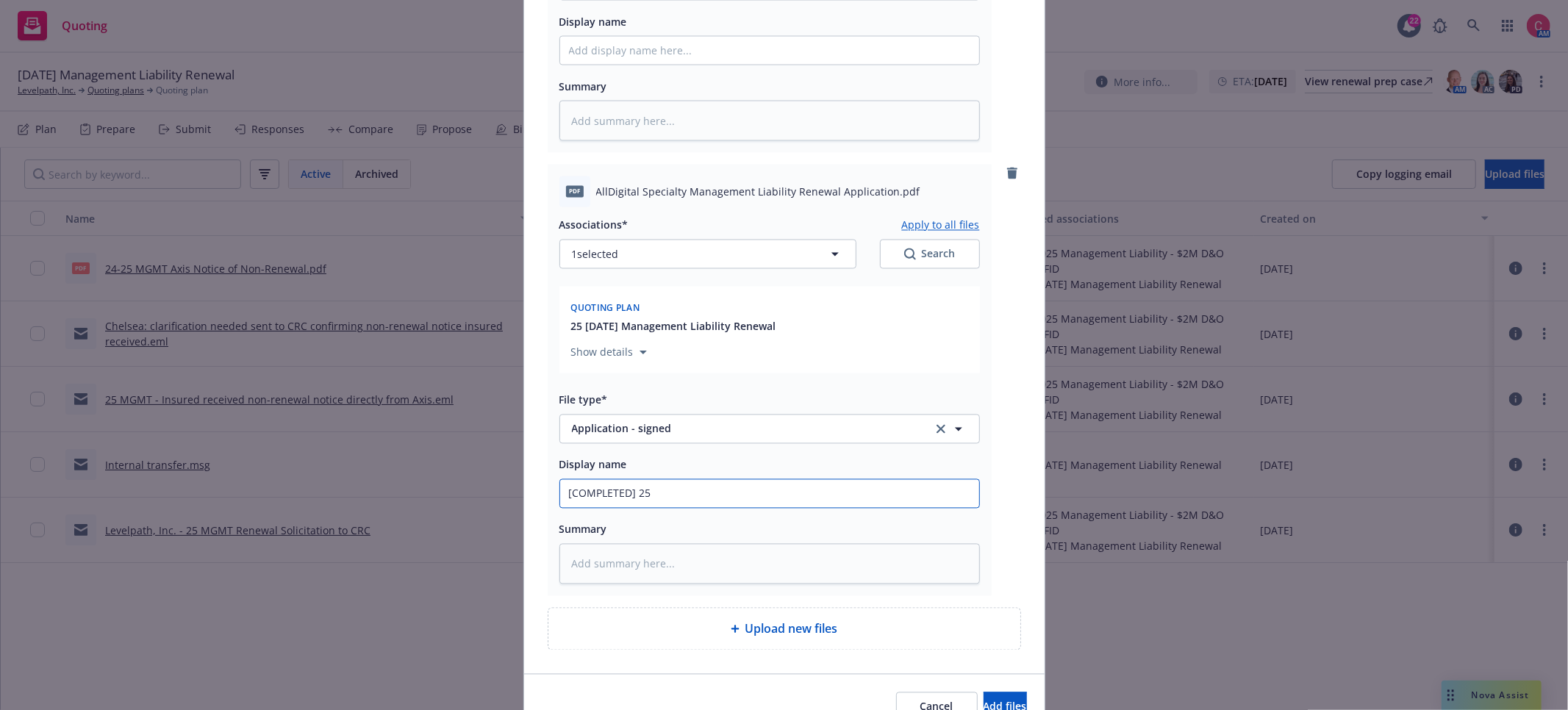
paste input "AllDigital Specialty Management Liability Renewal Application"
type textarea "x"
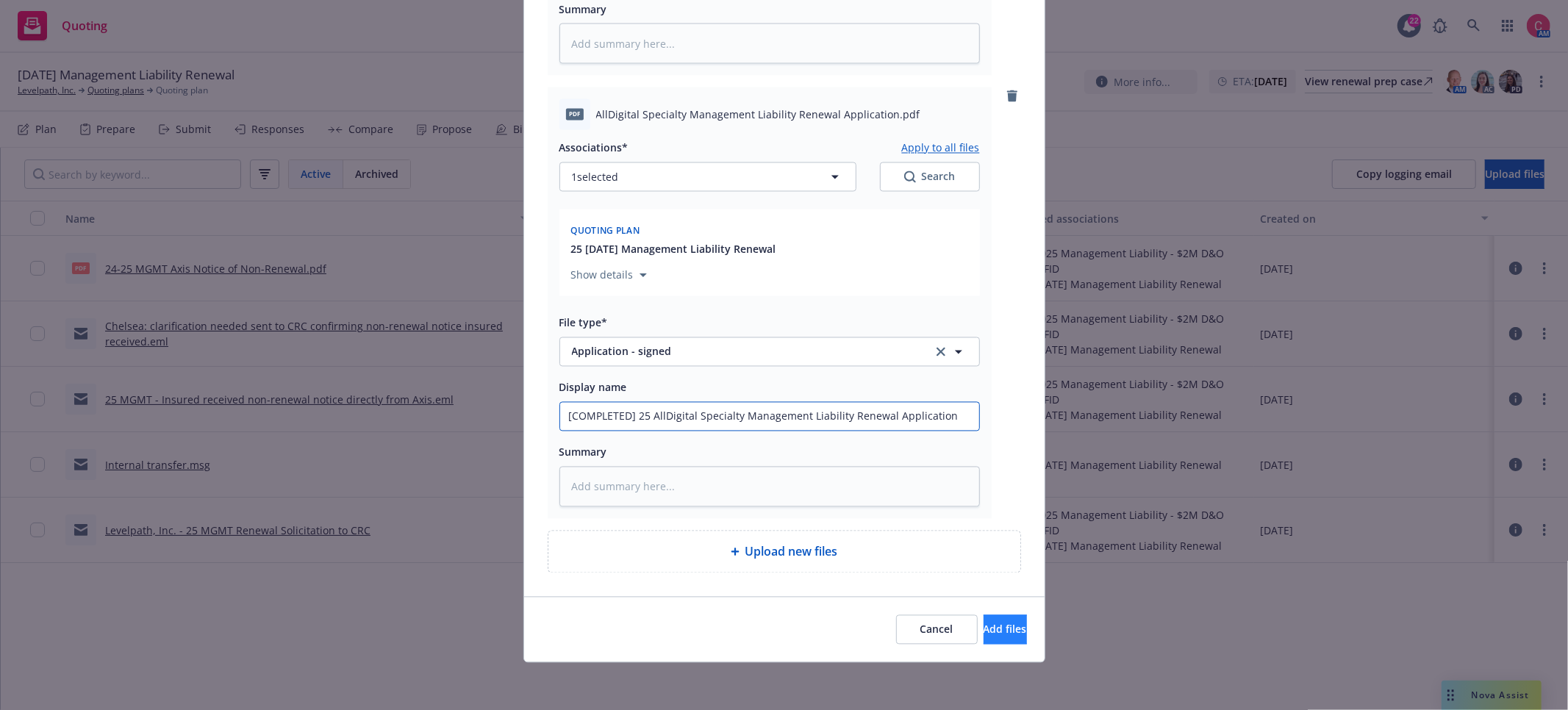
type input "[COMPLETED] 25 AllDigital Specialty Management Liability Renewal Application"
click at [986, 628] on span "Add files" at bounding box center [1005, 630] width 44 height 14
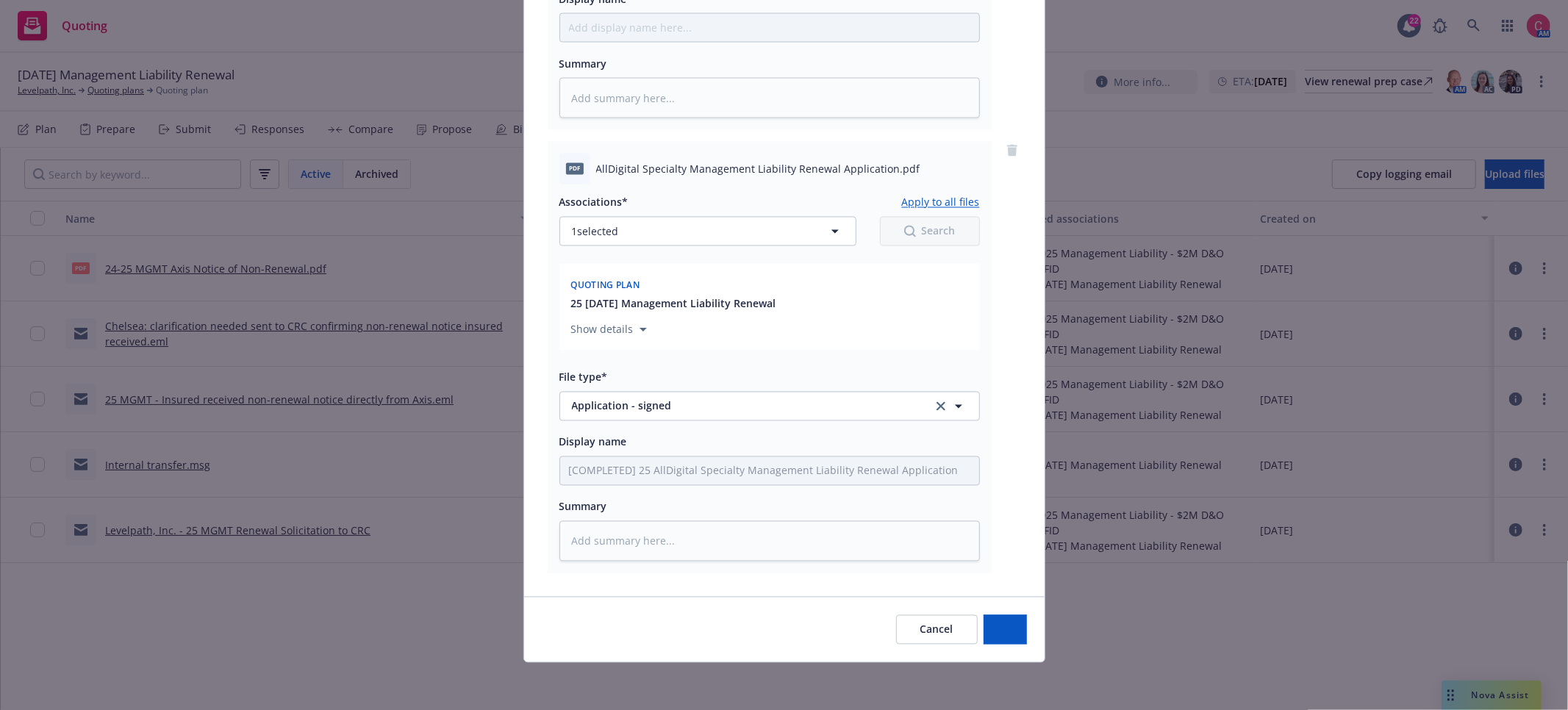
scroll to position [2254, 0]
type textarea "x"
